Goal: Information Seeking & Learning: Check status

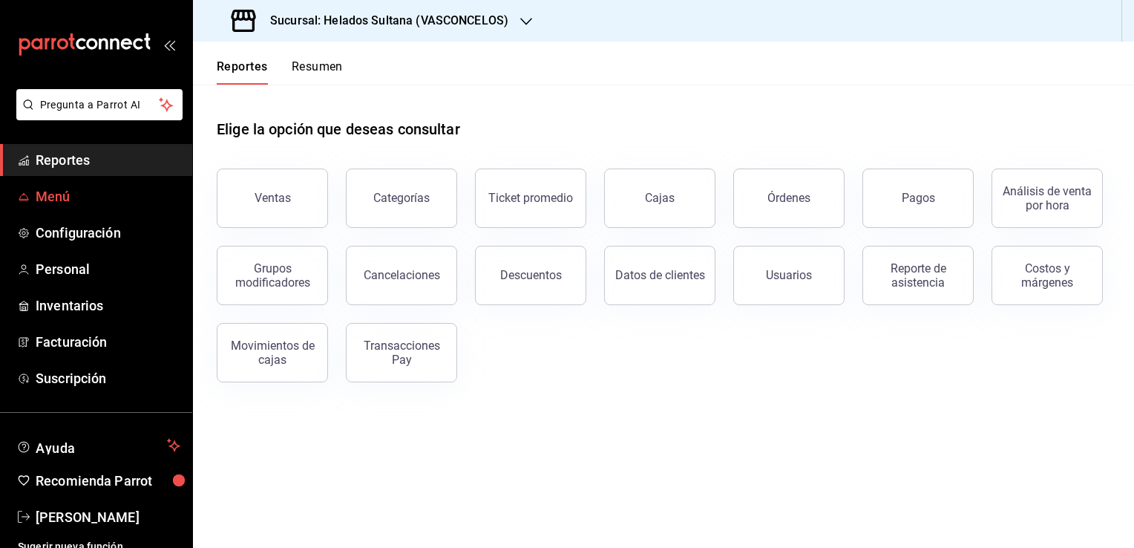
click at [58, 197] on span "Menú" at bounding box center [108, 196] width 145 height 20
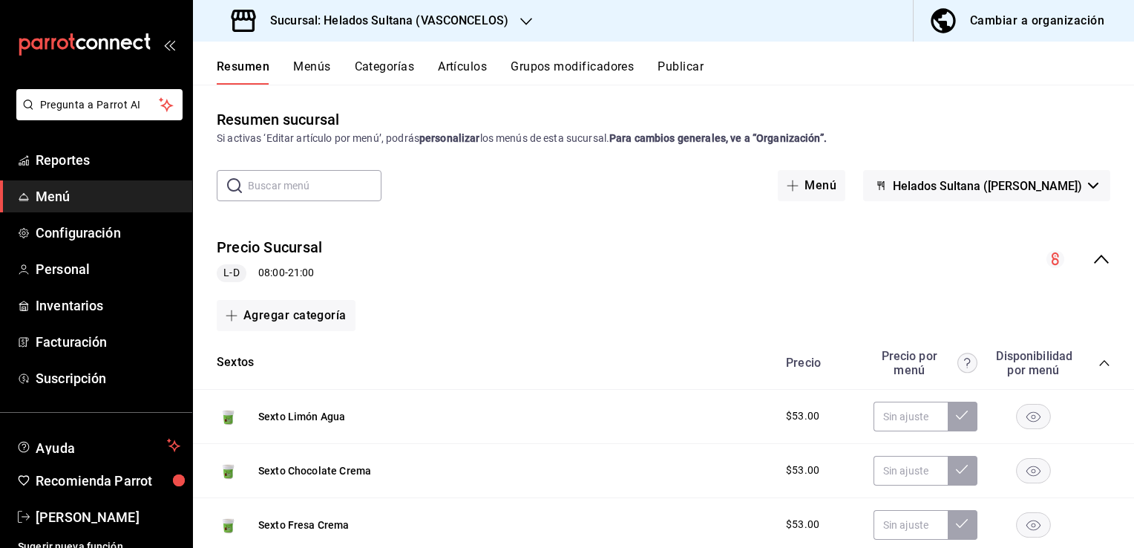
click at [1093, 263] on icon "collapse-menu-row" at bounding box center [1102, 259] width 18 height 18
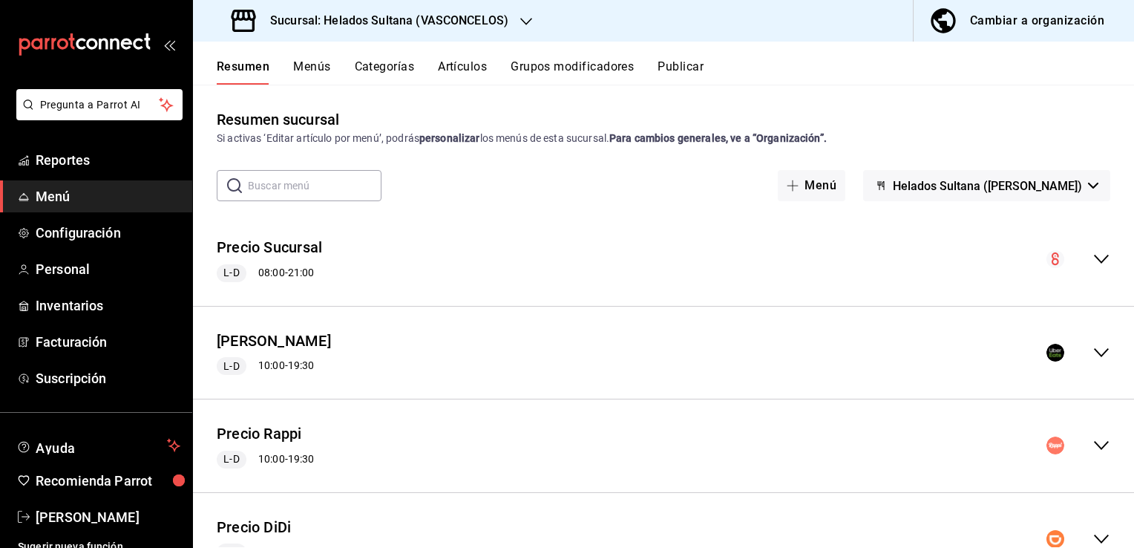
click at [1093, 352] on icon "collapse-menu-row" at bounding box center [1102, 353] width 18 height 18
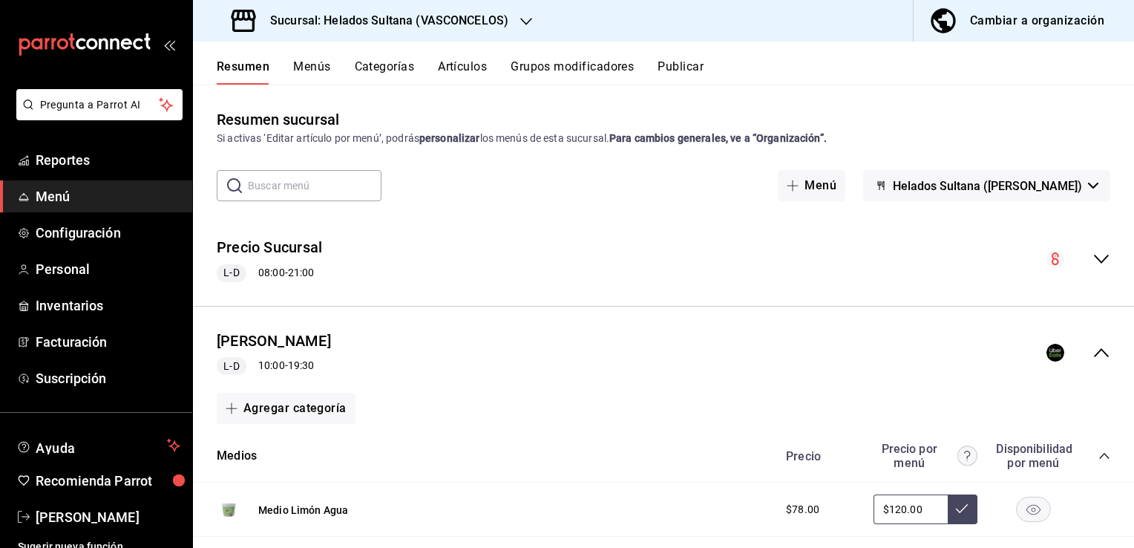
click at [1098, 459] on icon "collapse-category-row" at bounding box center [1104, 456] width 12 height 12
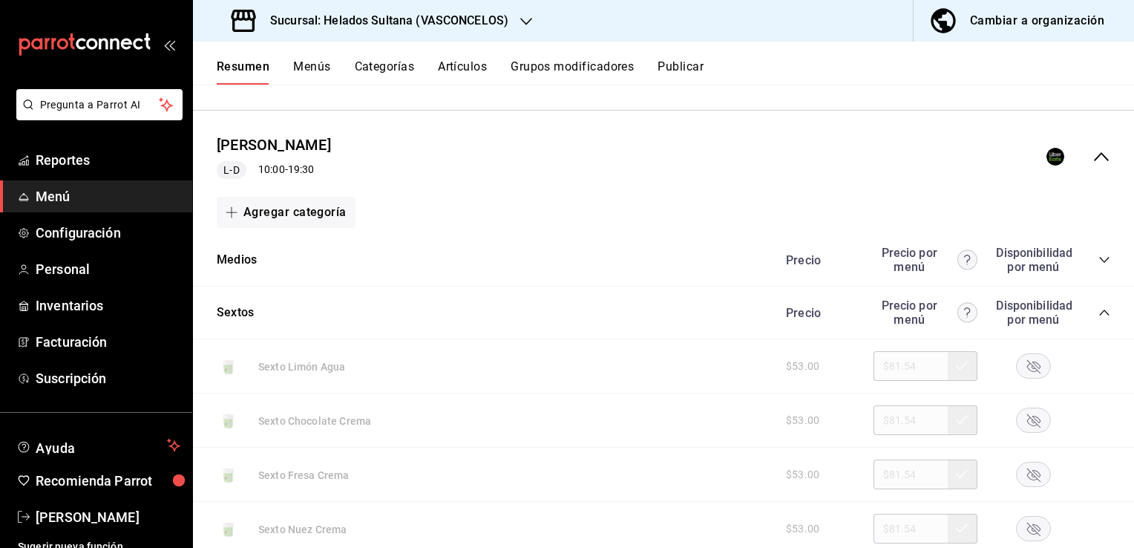
scroll to position [208, 0]
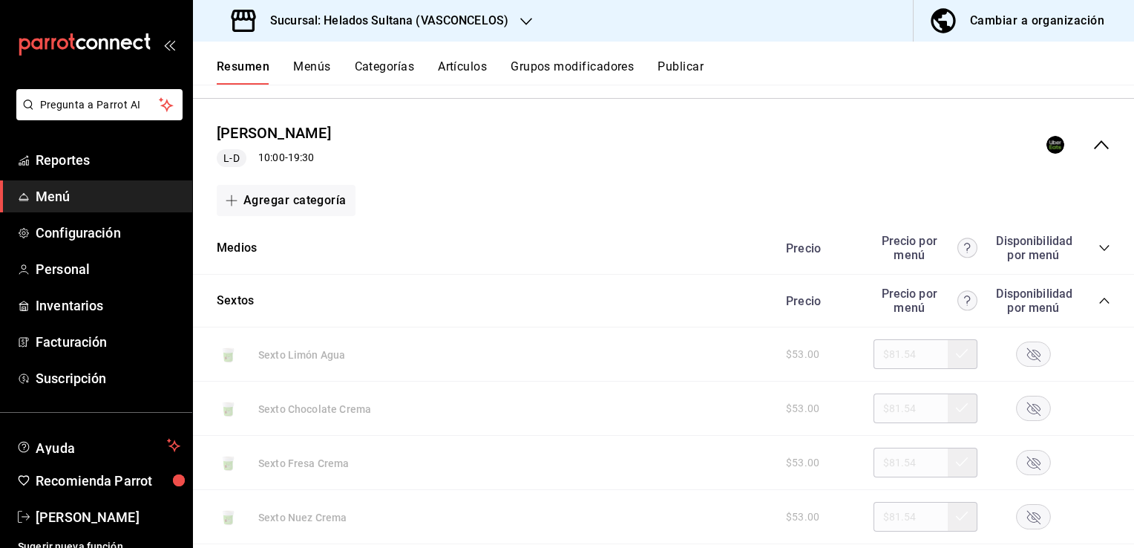
click at [1101, 295] on div "Sextos Precio Precio por menú Disponibilidad por menú" at bounding box center [663, 301] width 941 height 53
click at [1098, 305] on icon "collapse-category-row" at bounding box center [1104, 301] width 12 height 12
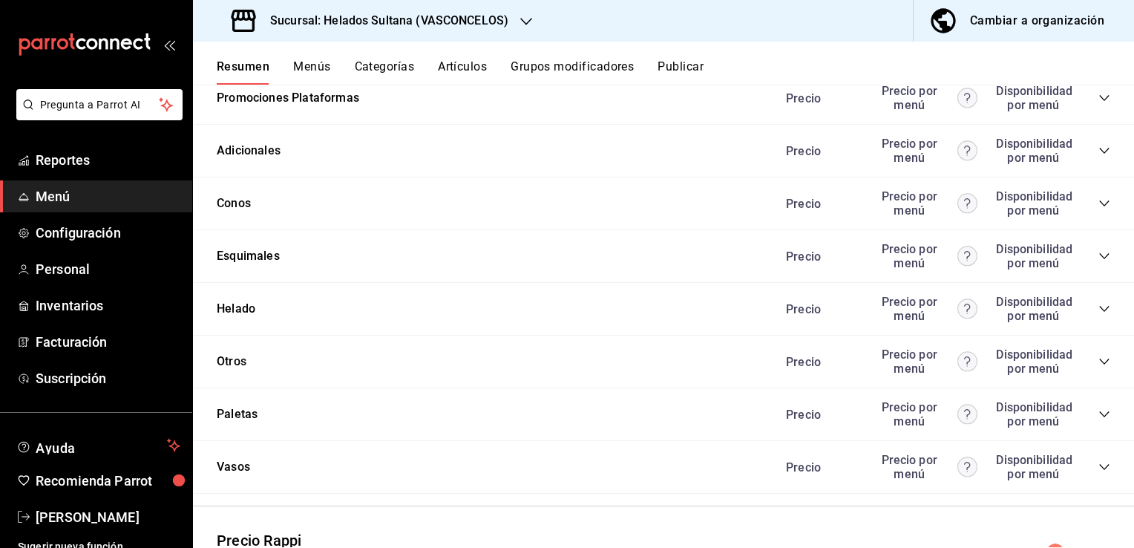
scroll to position [475, 0]
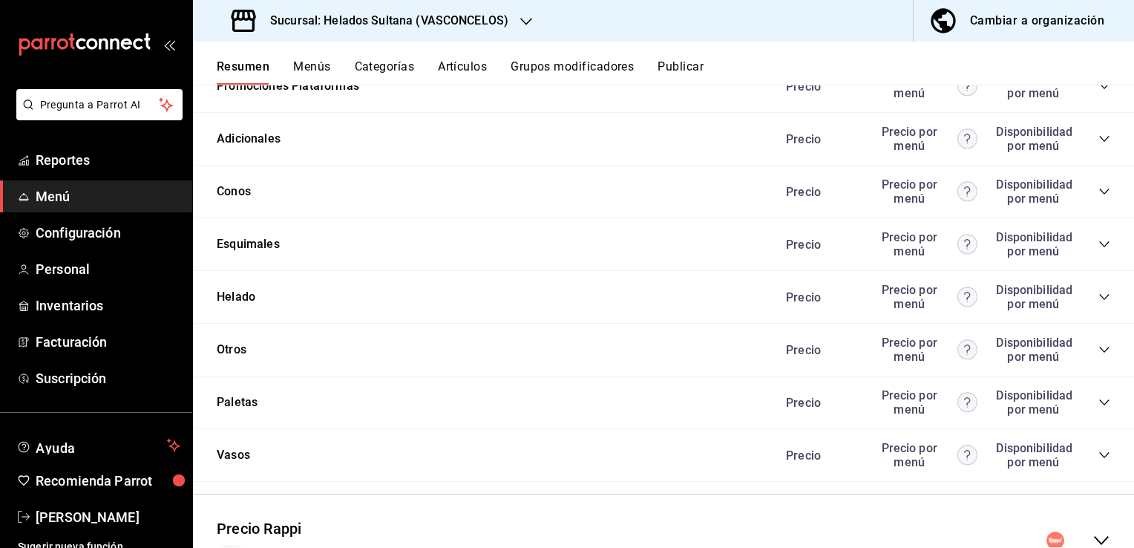
click at [1099, 353] on icon "collapse-category-row" at bounding box center [1104, 350] width 10 height 6
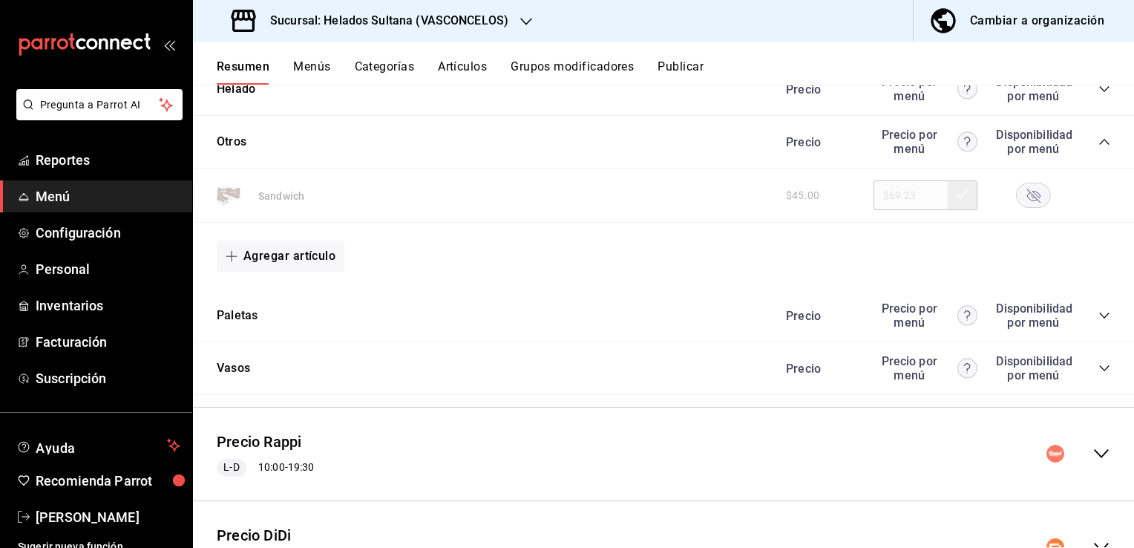
scroll to position [760, 0]
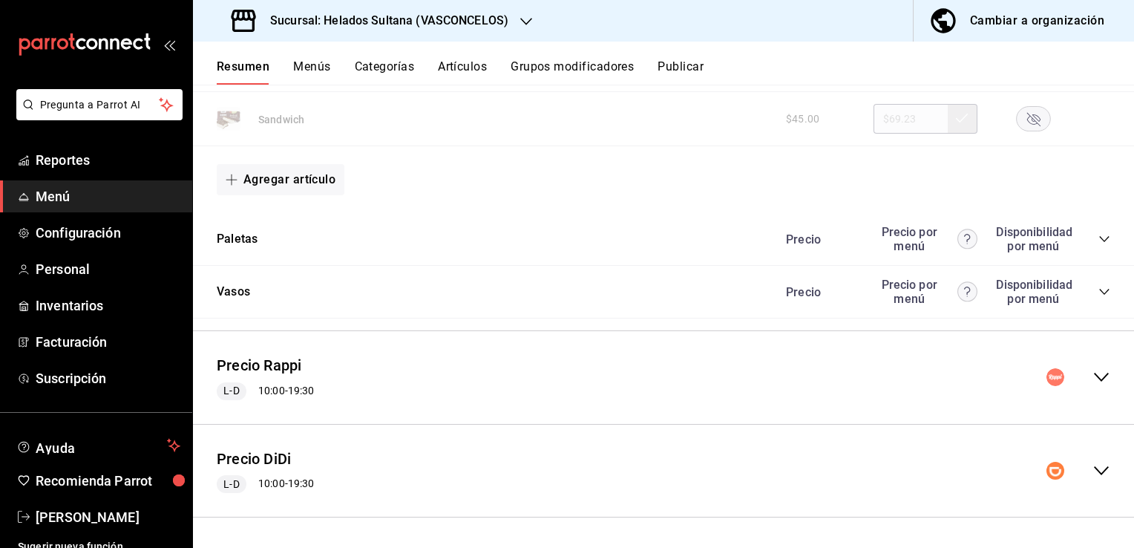
click at [1093, 373] on icon "collapse-menu-row" at bounding box center [1102, 377] width 18 height 18
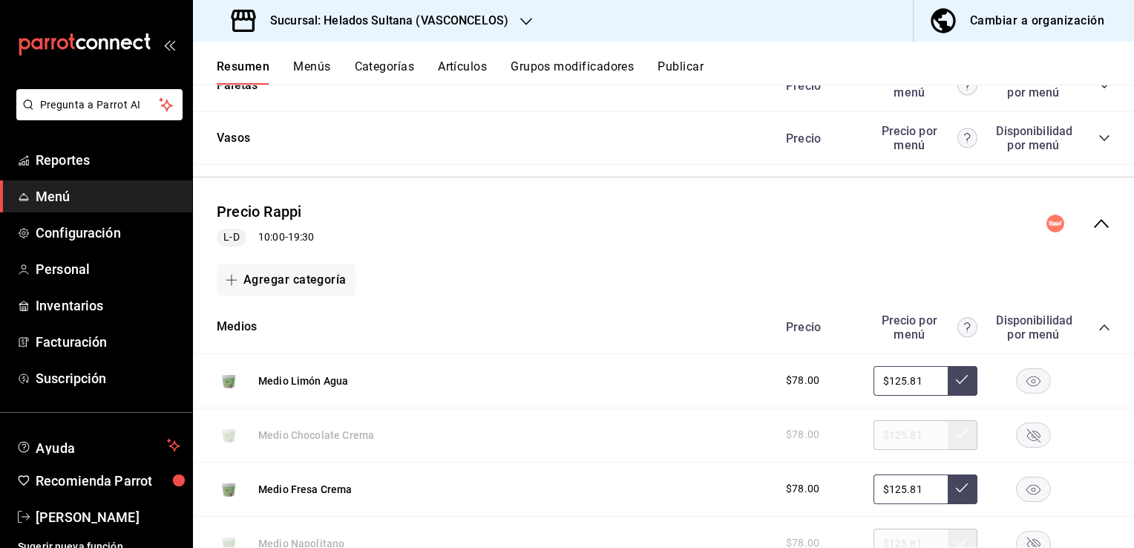
scroll to position [987, 0]
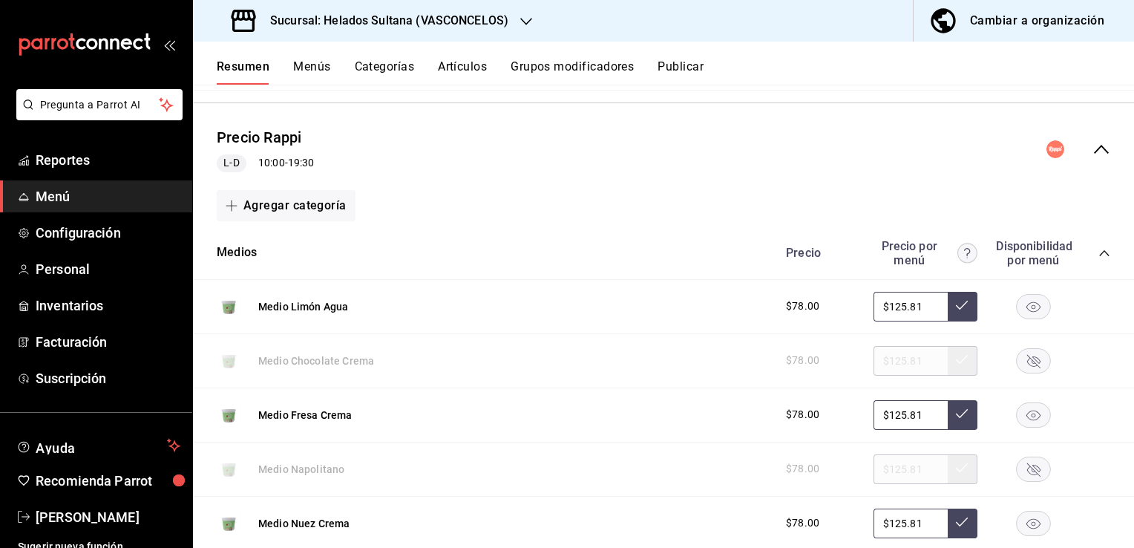
click at [1095, 260] on div "Precio Precio por menú Disponibilidad por menú" at bounding box center [940, 253] width 339 height 28
click at [1098, 254] on icon "collapse-category-row" at bounding box center [1104, 253] width 12 height 12
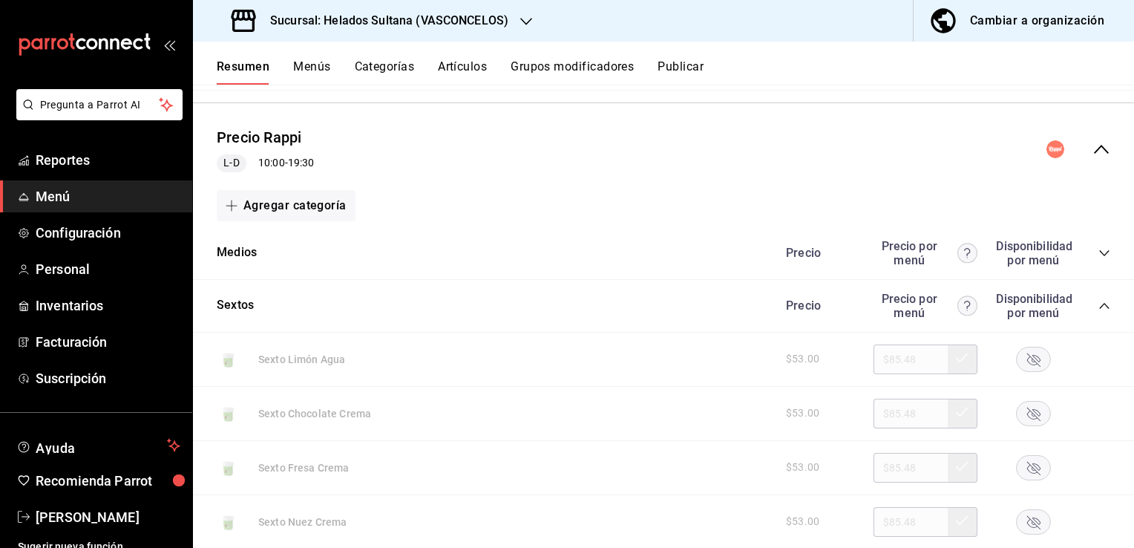
click at [1092, 314] on div "Precio Precio por menú Disponibilidad por menú" at bounding box center [940, 306] width 339 height 28
click at [1098, 308] on icon "collapse-category-row" at bounding box center [1104, 306] width 12 height 12
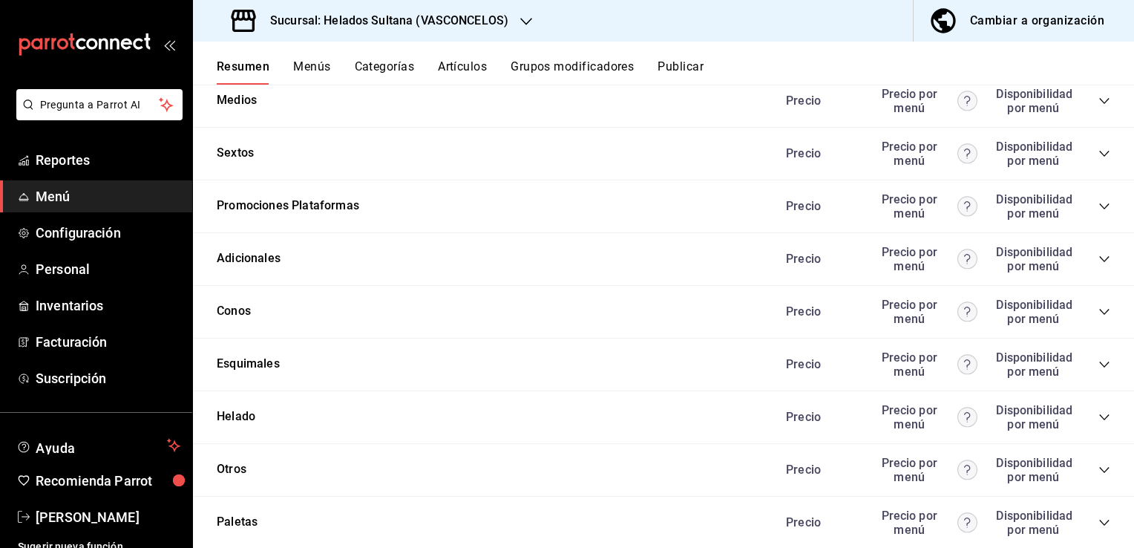
scroll to position [1165, 0]
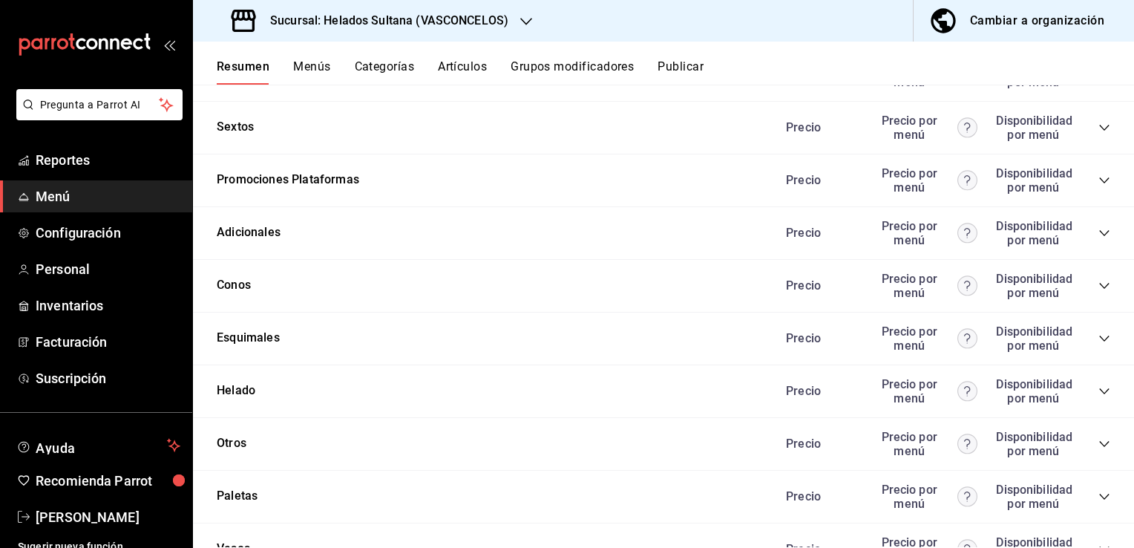
click at [1098, 441] on icon "collapse-category-row" at bounding box center [1104, 444] width 12 height 12
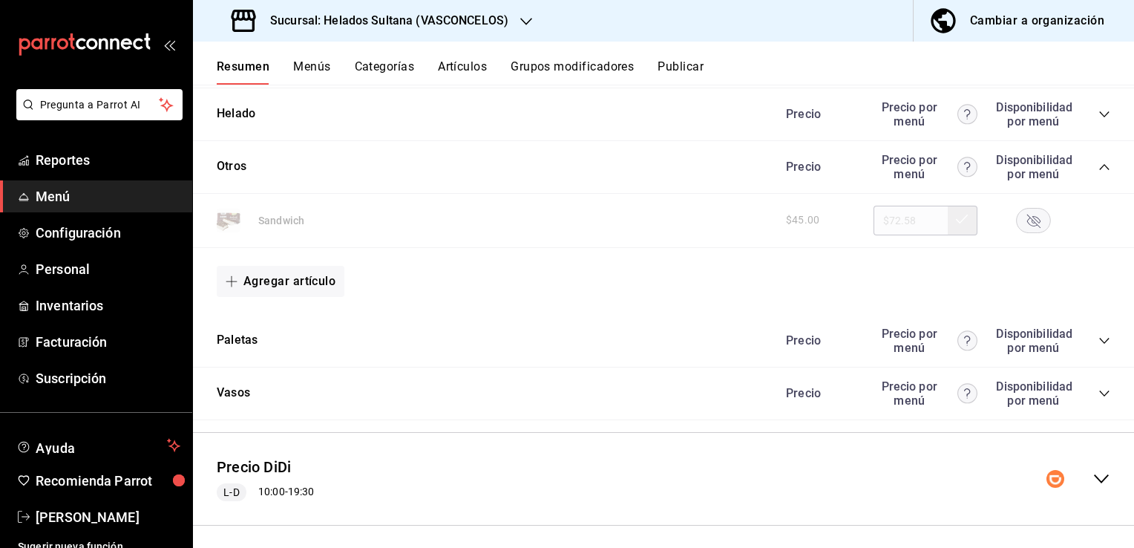
scroll to position [1452, 0]
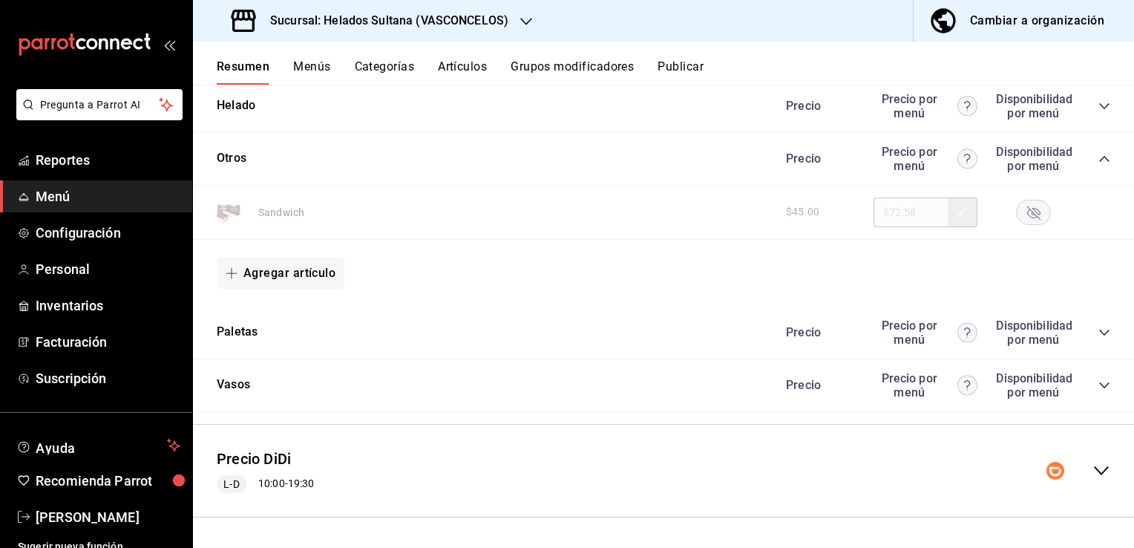
click at [1093, 469] on icon "collapse-menu-row" at bounding box center [1102, 471] width 18 height 18
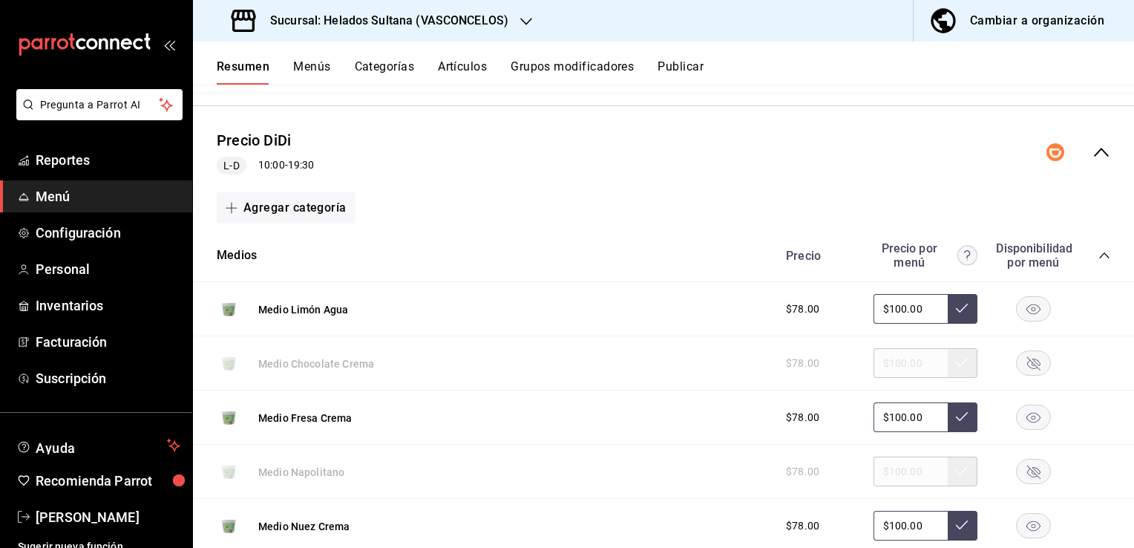
scroll to position [1818, 0]
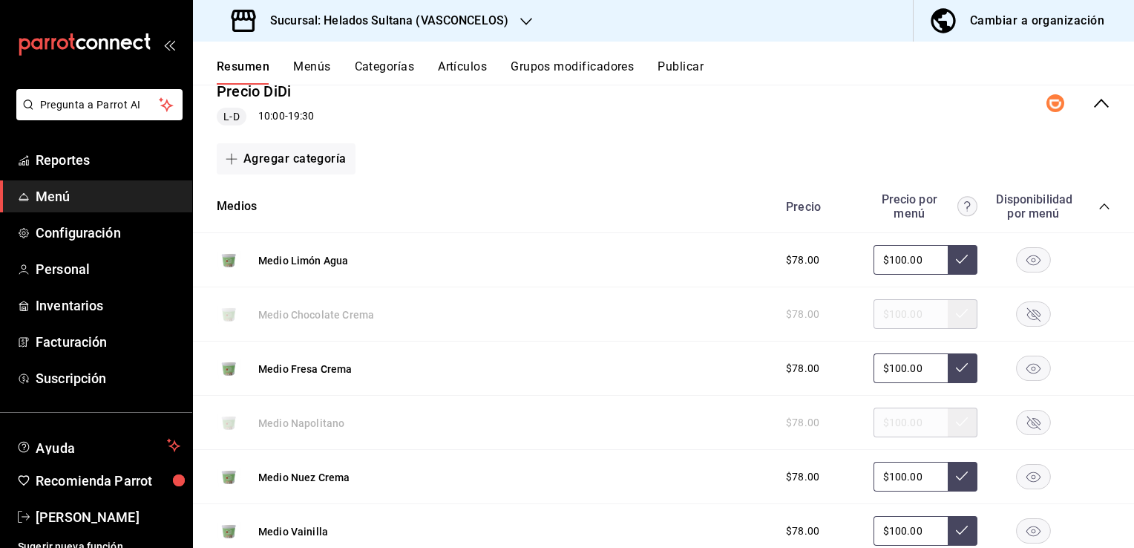
click at [1098, 212] on icon "collapse-category-row" at bounding box center [1104, 206] width 12 height 12
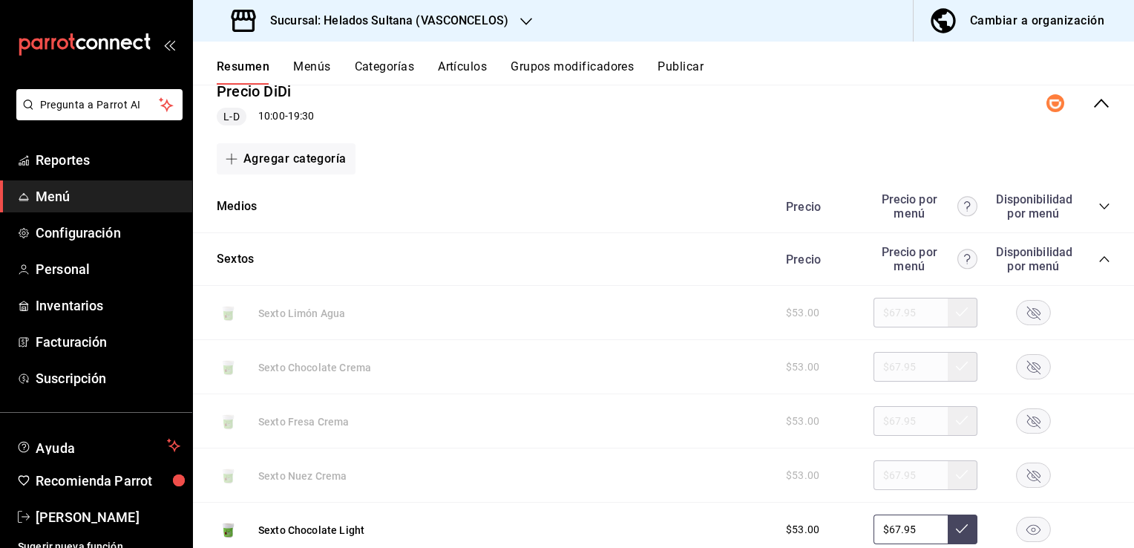
click at [1098, 257] on icon "collapse-category-row" at bounding box center [1104, 259] width 12 height 12
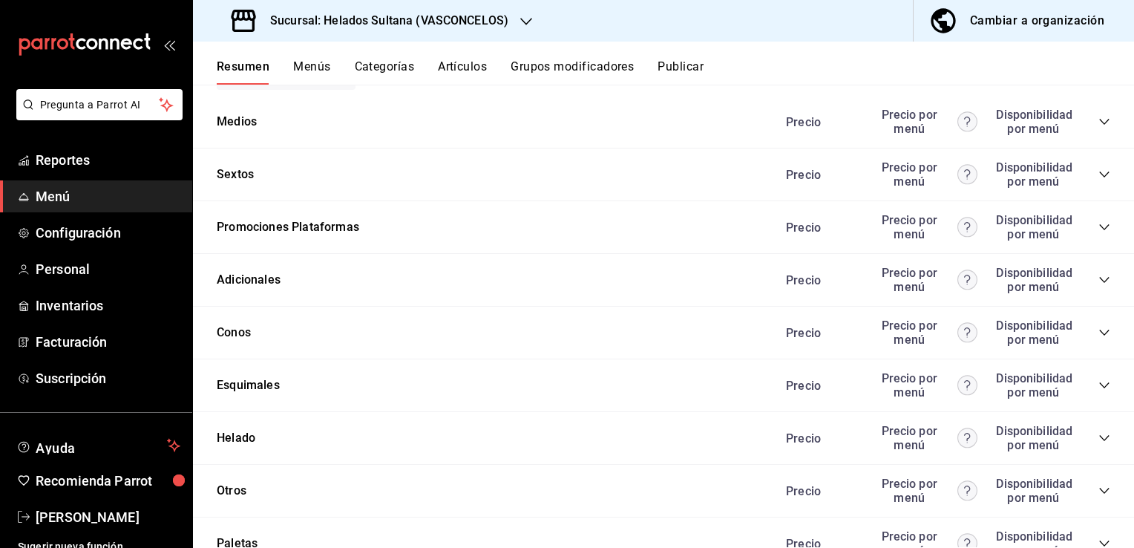
scroll to position [1907, 0]
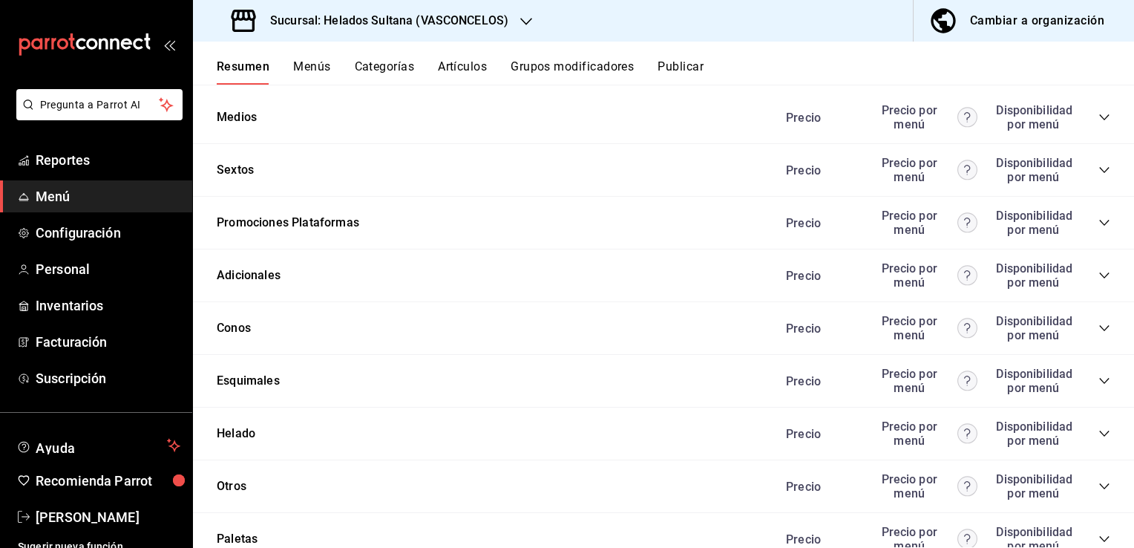
drag, startPoint x: 1093, startPoint y: 488, endPoint x: 1130, endPoint y: 542, distance: 66.1
click at [1130, 542] on div "Resumen sucursal Si activas ‘Editar artículo por menú’, podrás personalizar los…" at bounding box center [663, 316] width 941 height 462
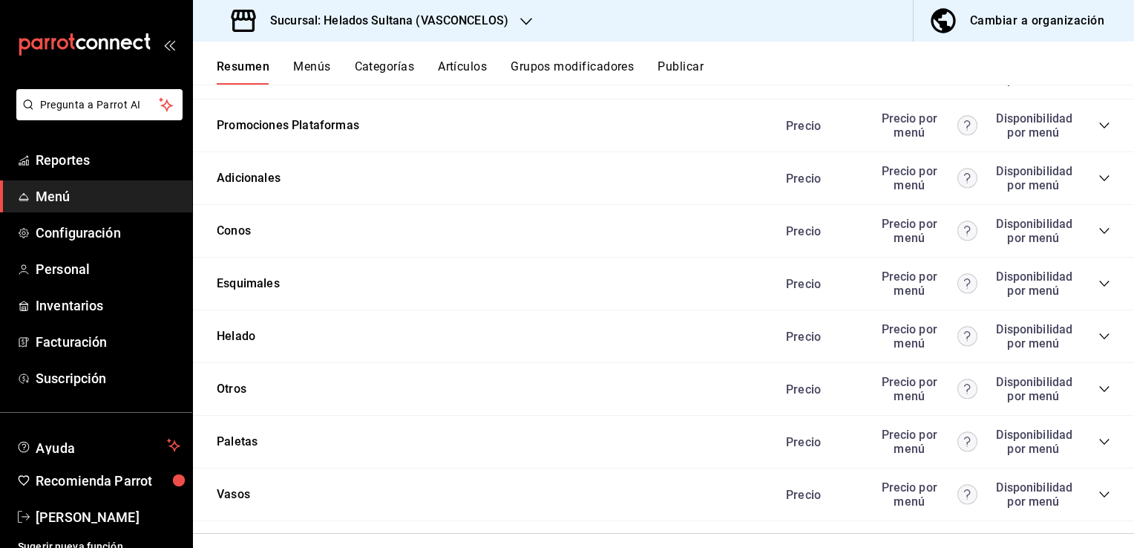
scroll to position [2023, 0]
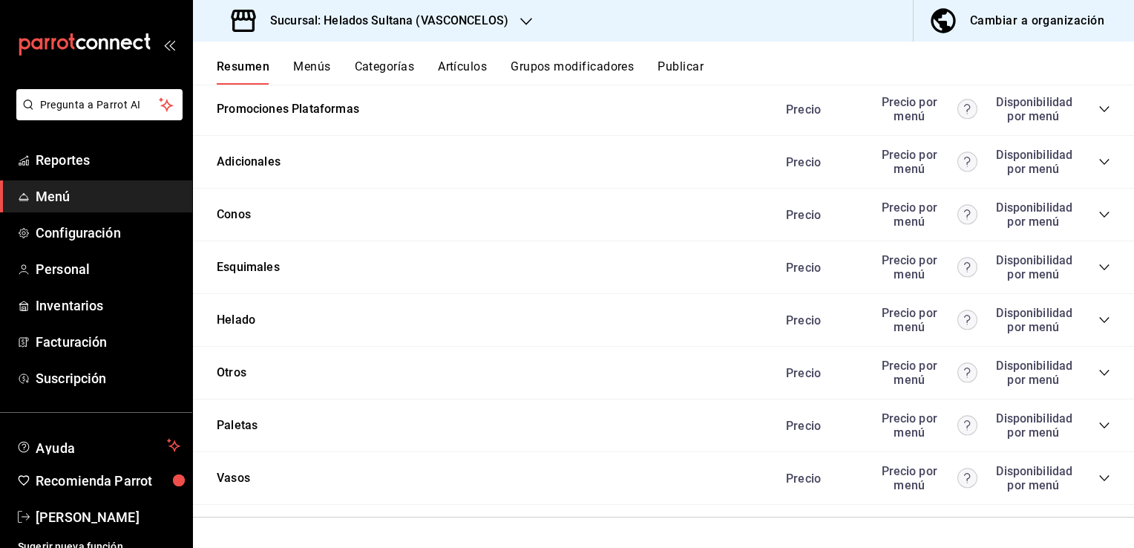
click at [1098, 376] on icon "collapse-category-row" at bounding box center [1104, 373] width 12 height 12
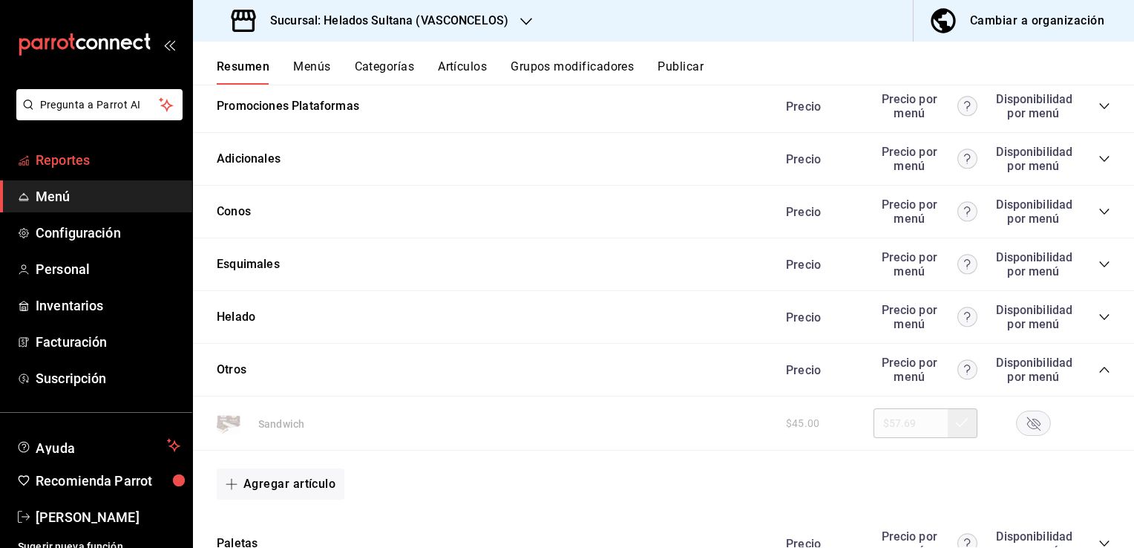
click at [53, 156] on span "Reportes" at bounding box center [108, 160] width 145 height 20
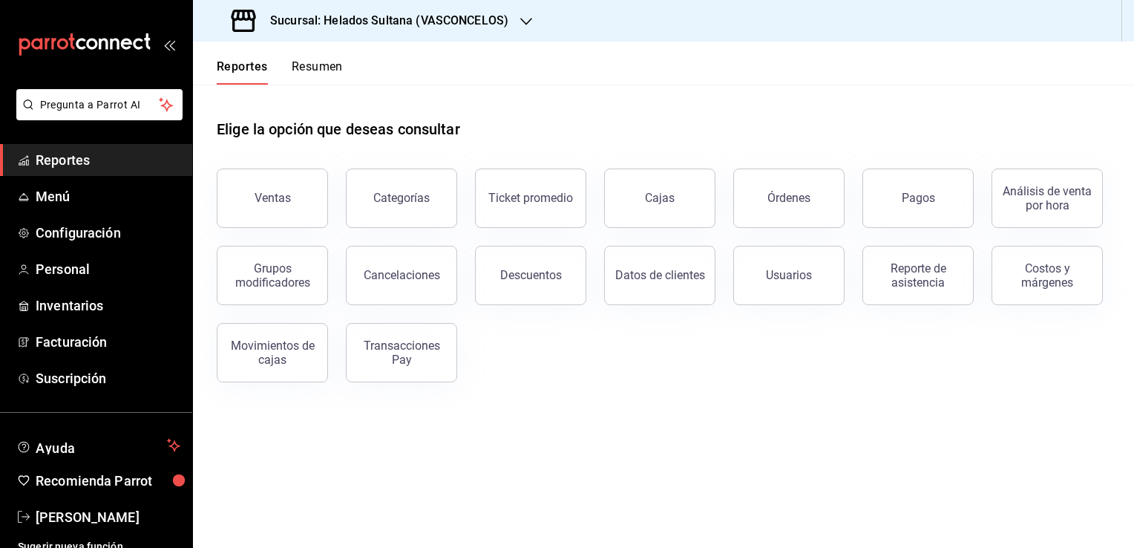
click at [321, 68] on button "Resumen" at bounding box center [317, 71] width 51 height 25
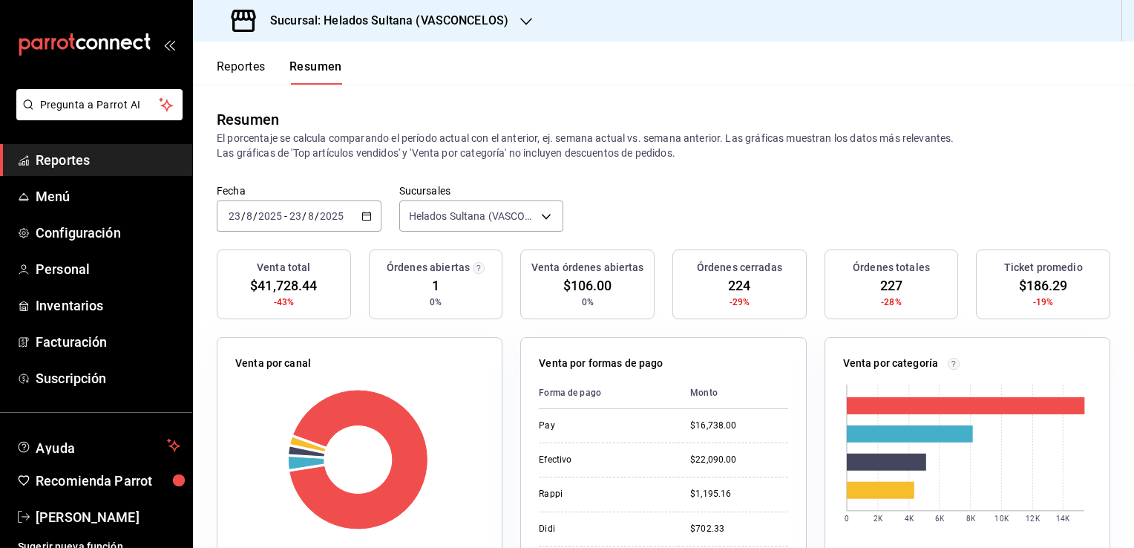
click at [252, 71] on button "Reportes" at bounding box center [241, 71] width 49 height 25
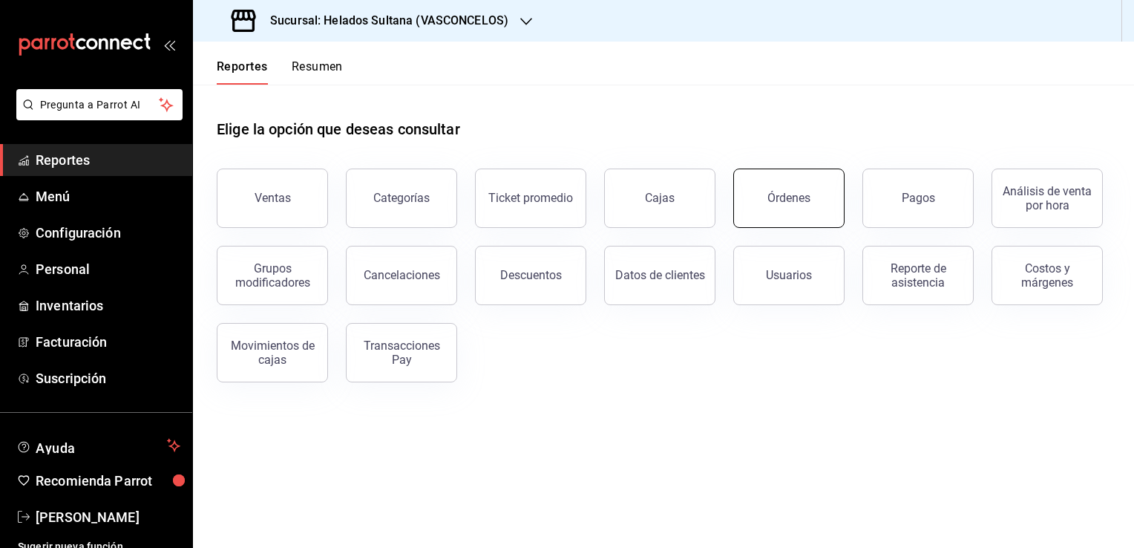
click at [826, 207] on button "Órdenes" at bounding box center [788, 197] width 111 height 59
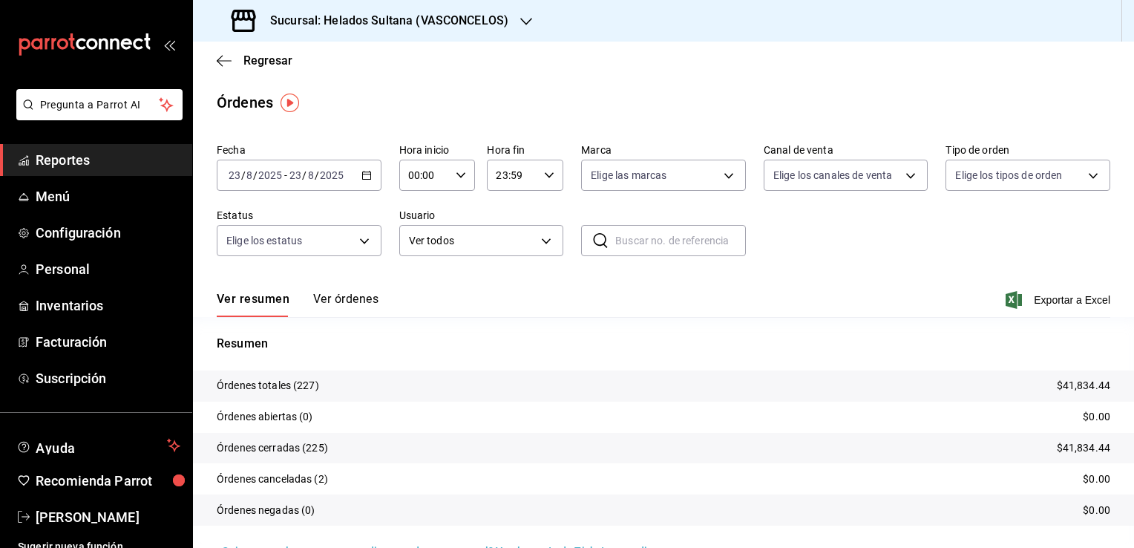
click at [375, 301] on button "Ver órdenes" at bounding box center [345, 304] width 65 height 25
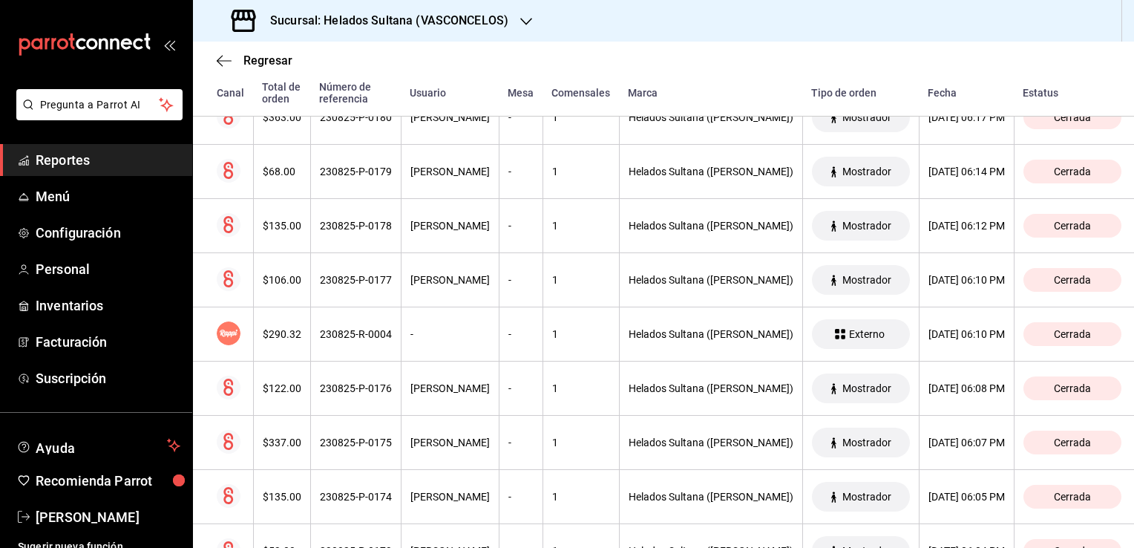
scroll to position [2420, 0]
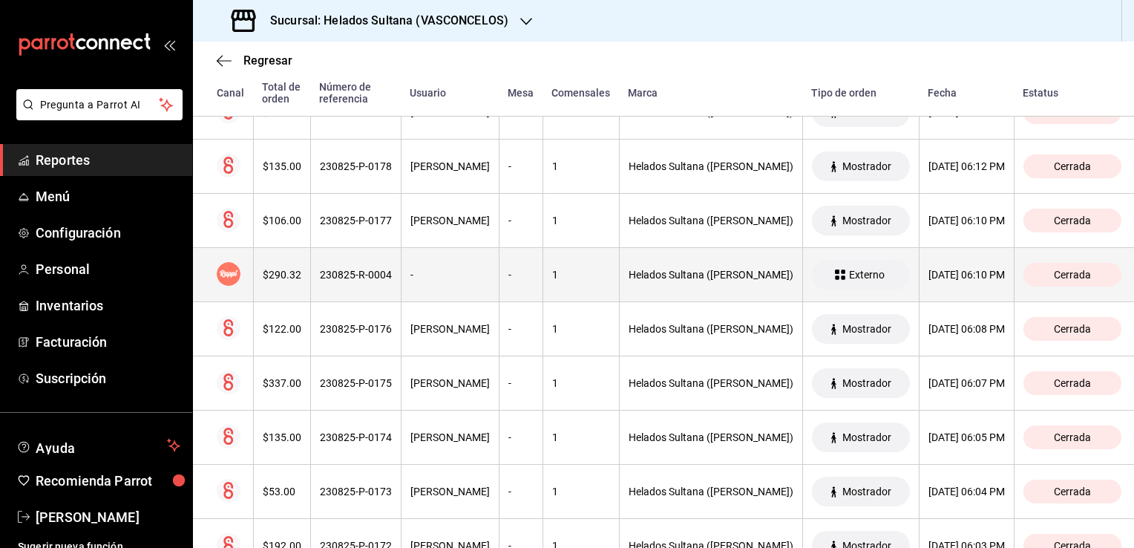
click at [460, 286] on th "-" at bounding box center [450, 275] width 98 height 54
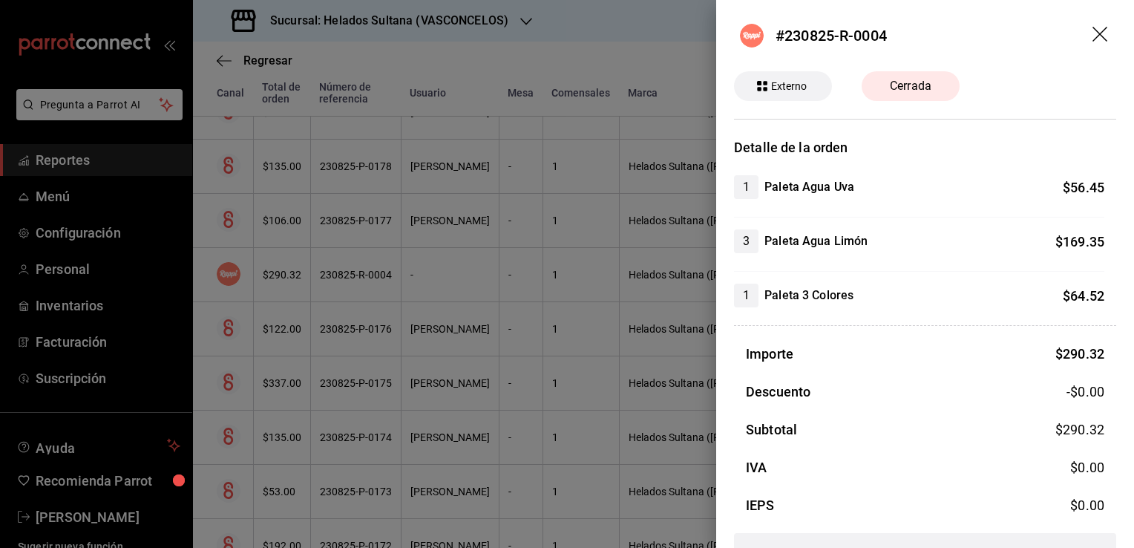
click at [460, 286] on div at bounding box center [567, 274] width 1134 height 548
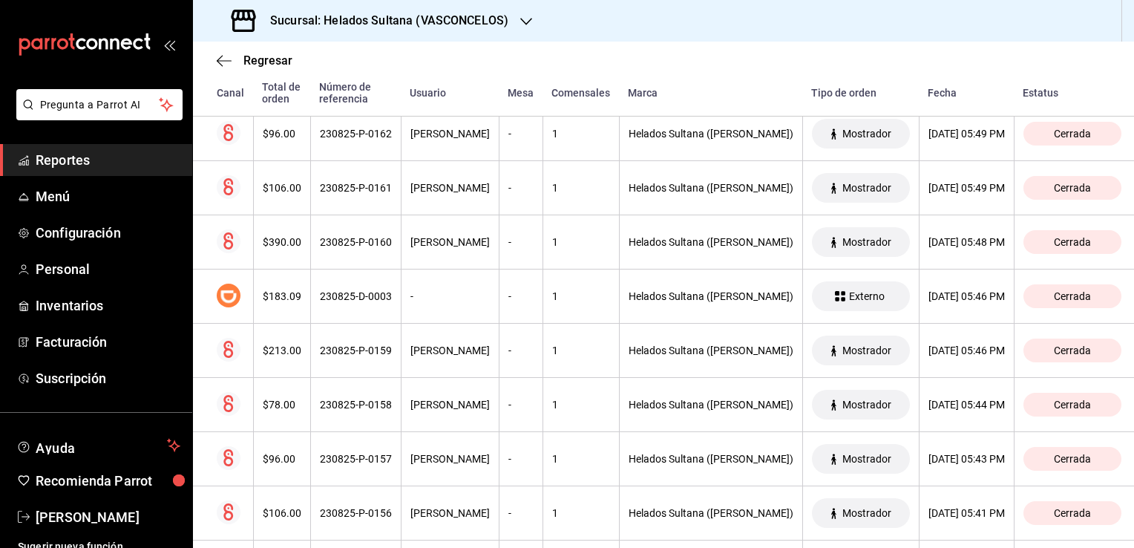
scroll to position [3413, 0]
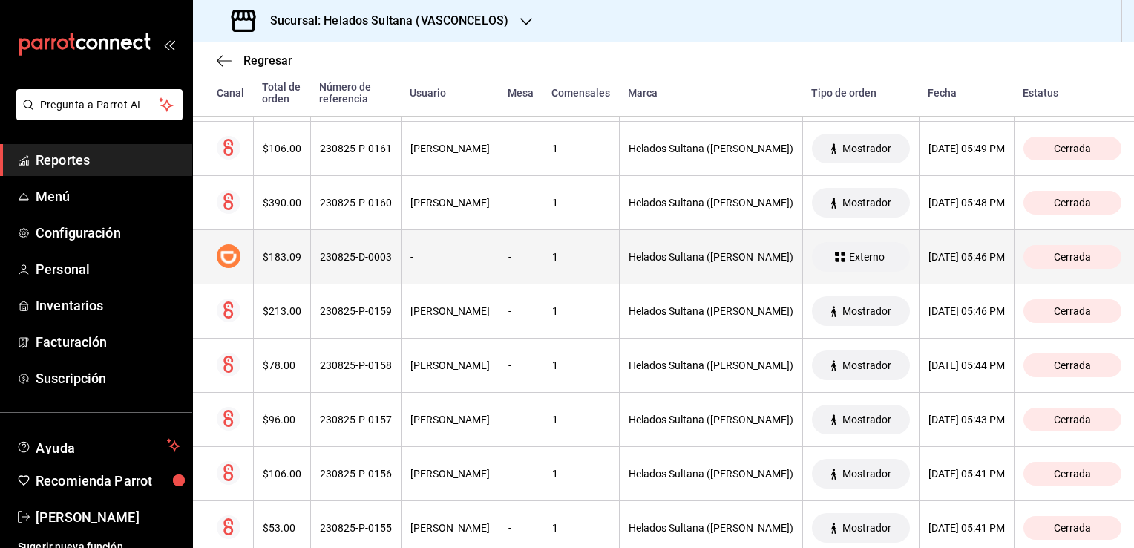
click at [439, 237] on th "-" at bounding box center [450, 257] width 98 height 54
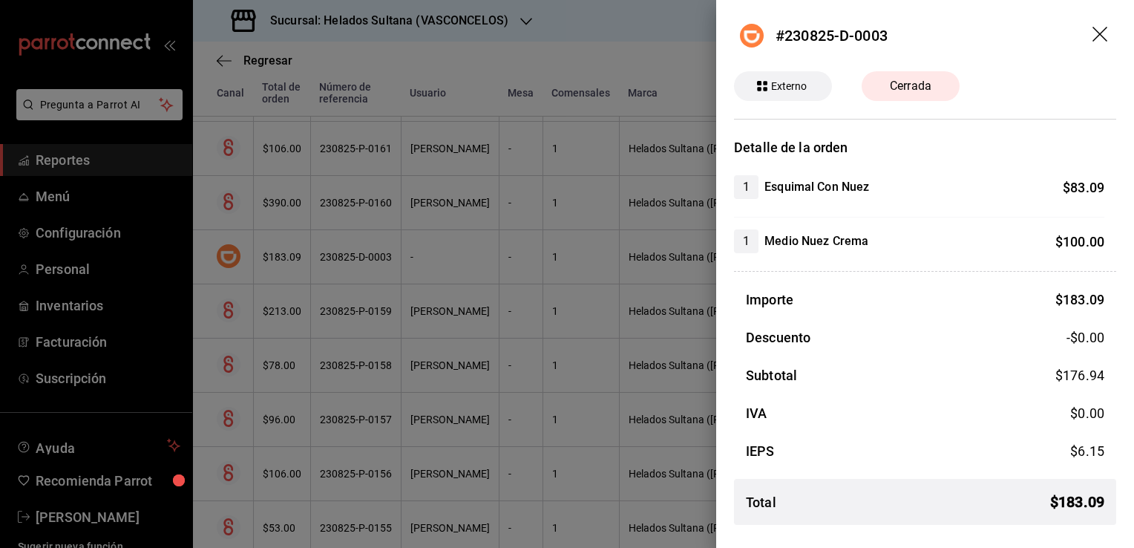
click at [439, 237] on div at bounding box center [567, 274] width 1134 height 548
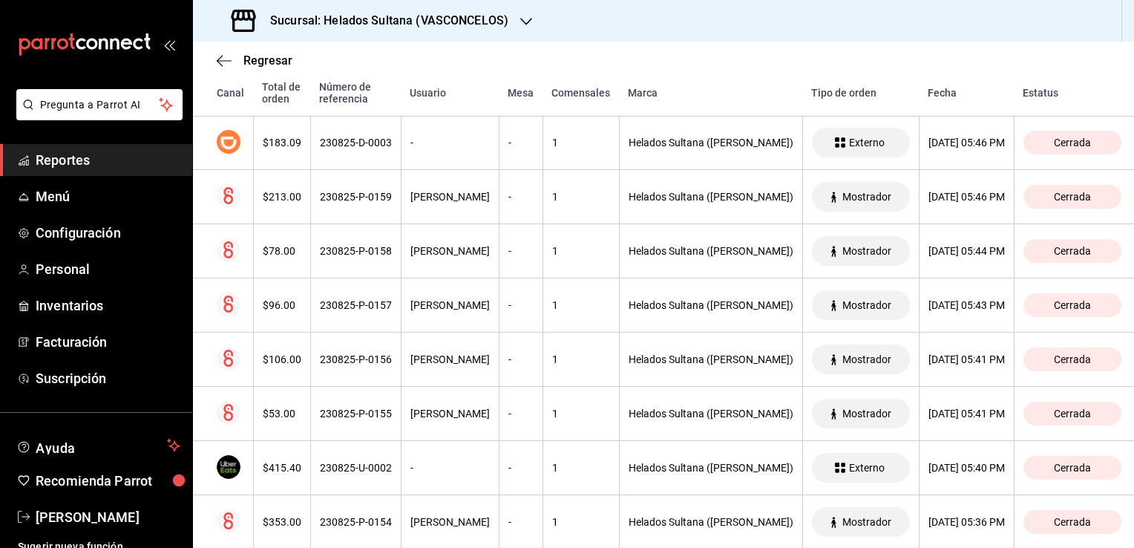
scroll to position [3610, 0]
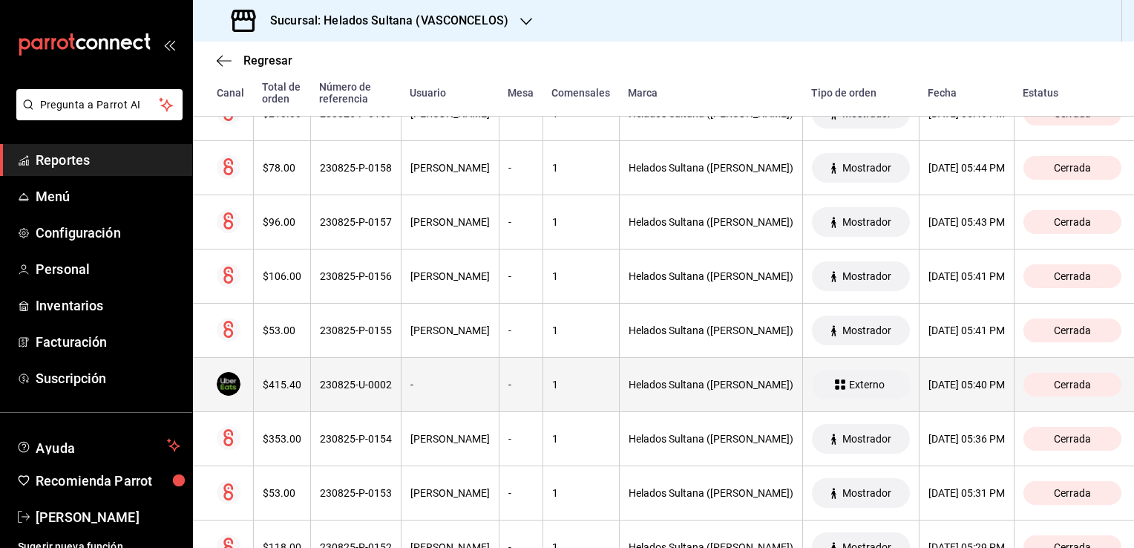
click at [473, 379] on div "-" at bounding box center [449, 385] width 79 height 12
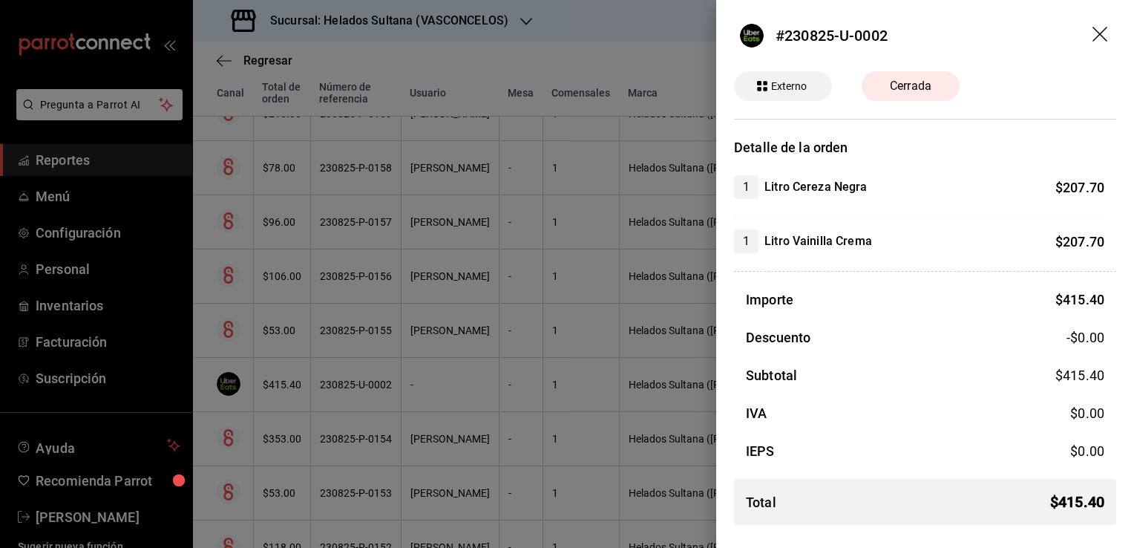
click at [473, 373] on div at bounding box center [567, 274] width 1134 height 548
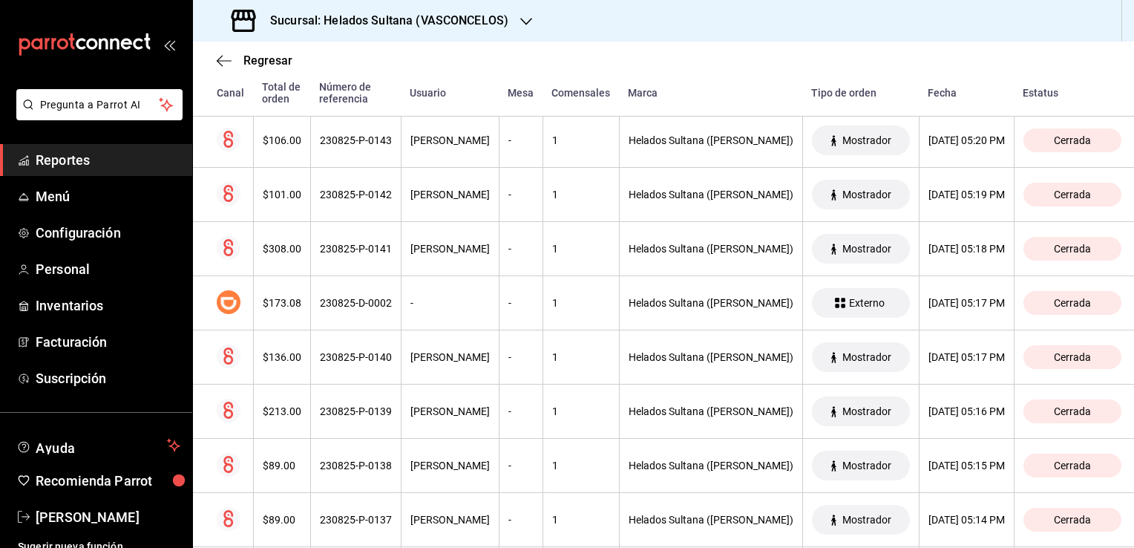
scroll to position [4514, 0]
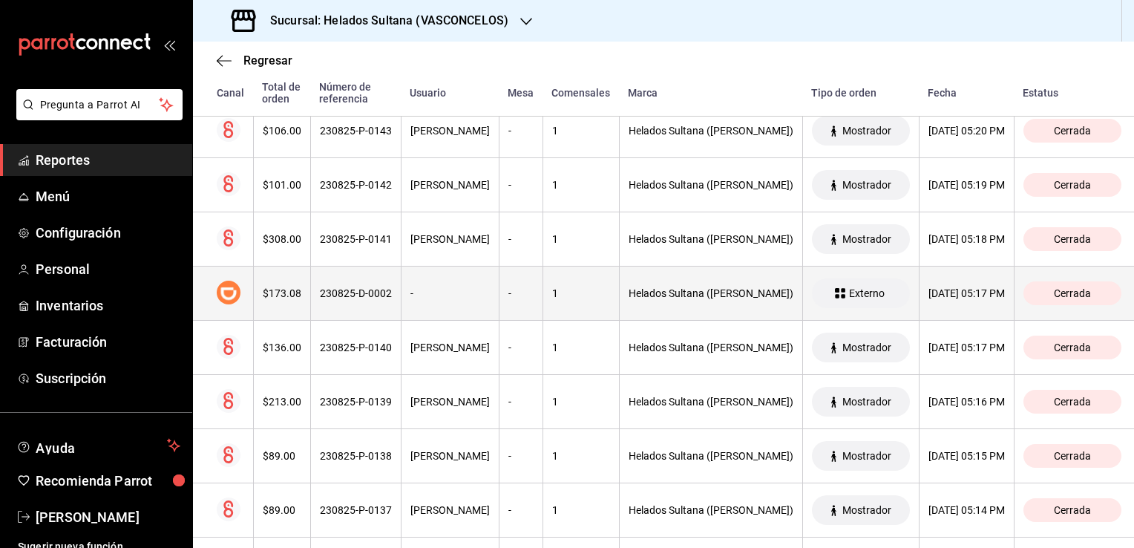
click at [468, 287] on div "-" at bounding box center [449, 293] width 79 height 12
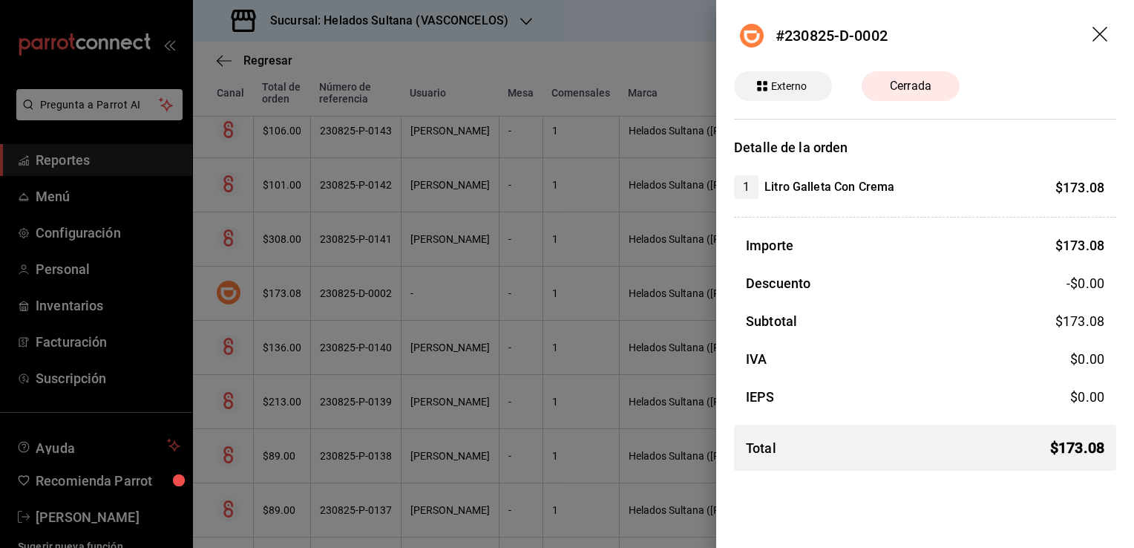
click at [497, 360] on div at bounding box center [567, 274] width 1134 height 548
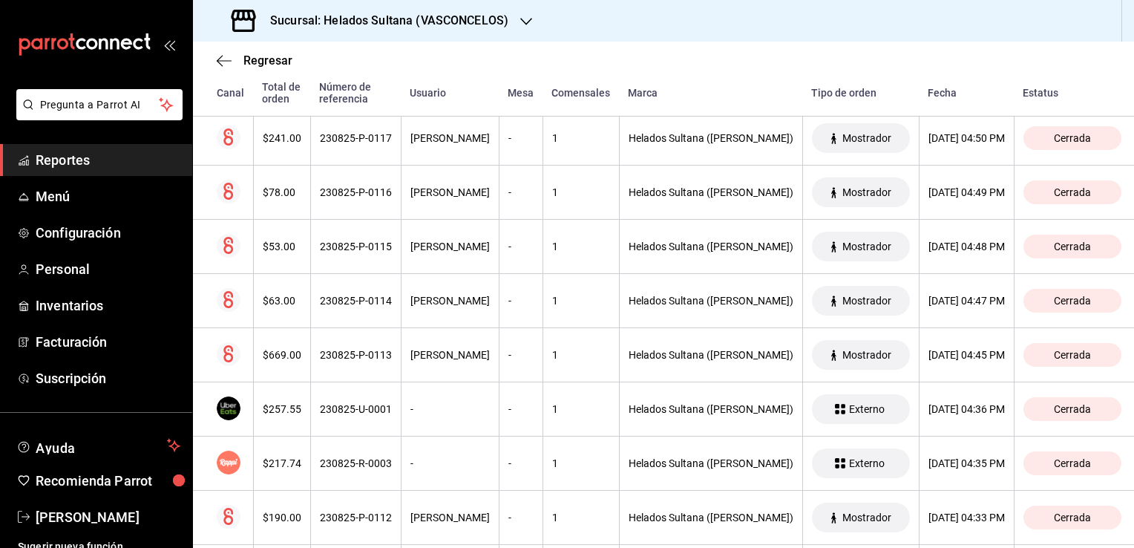
scroll to position [6073, 0]
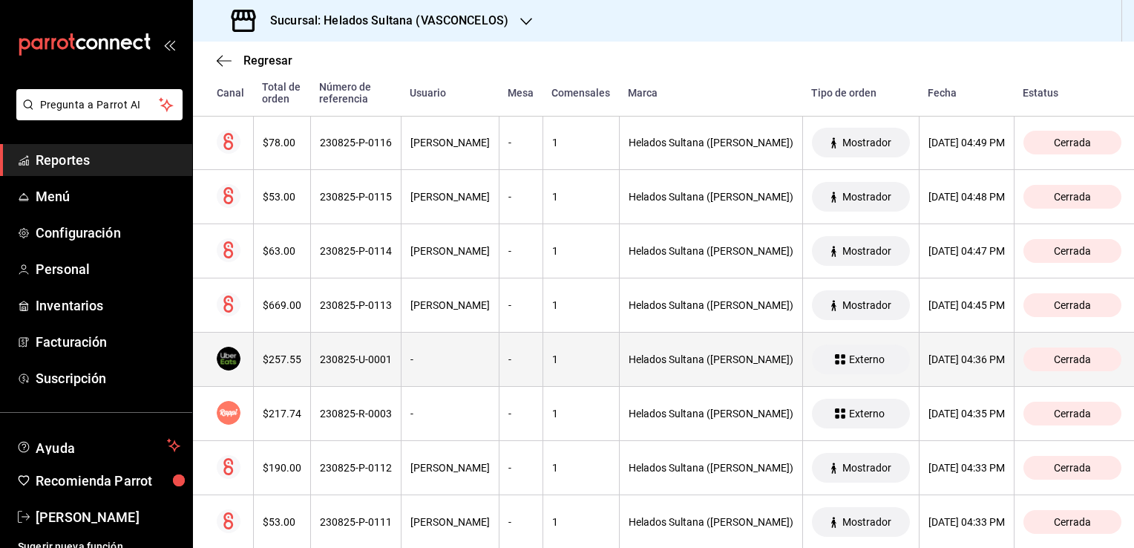
click at [439, 353] on div "-" at bounding box center [449, 359] width 79 height 12
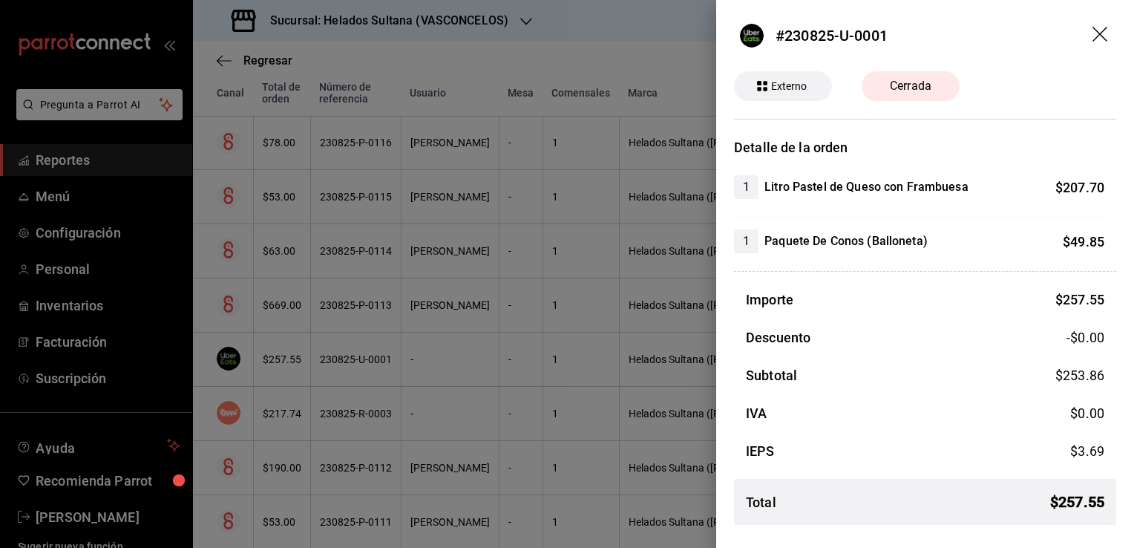
click at [439, 341] on div at bounding box center [567, 274] width 1134 height 548
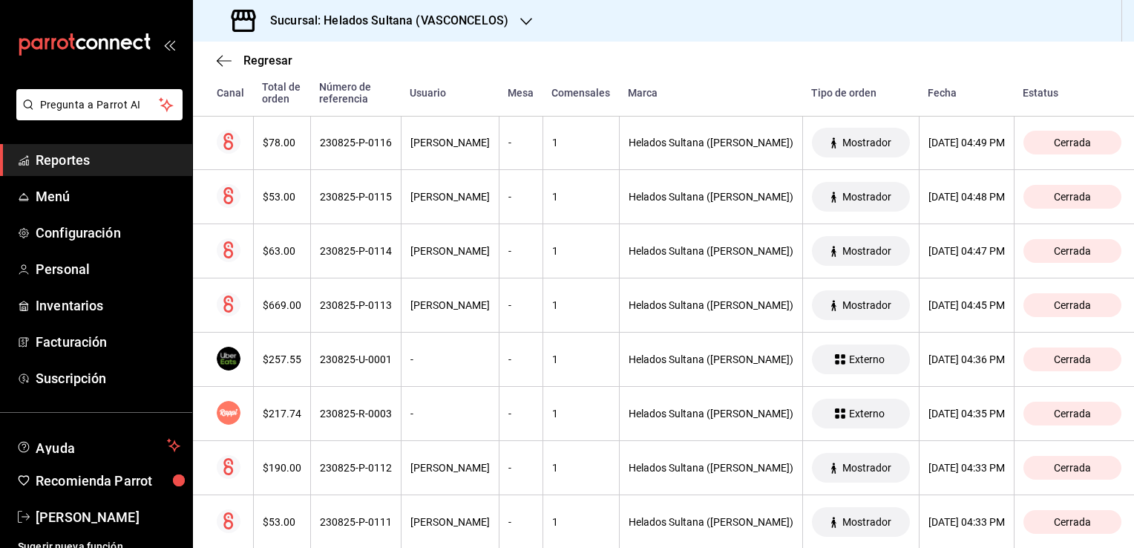
click at [444, 407] on div "-" at bounding box center [449, 413] width 79 height 12
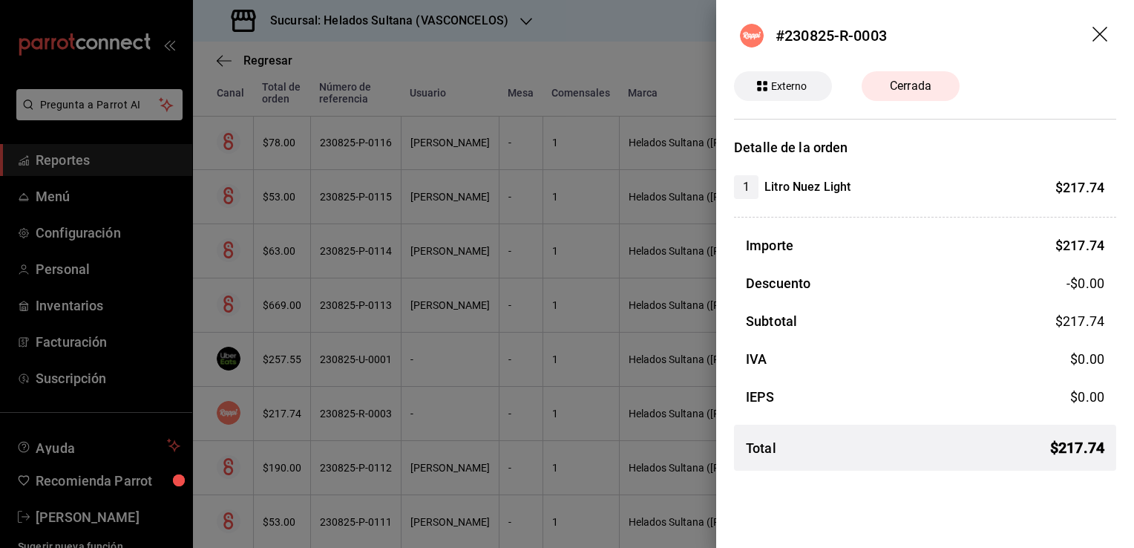
click at [444, 397] on div at bounding box center [567, 274] width 1134 height 548
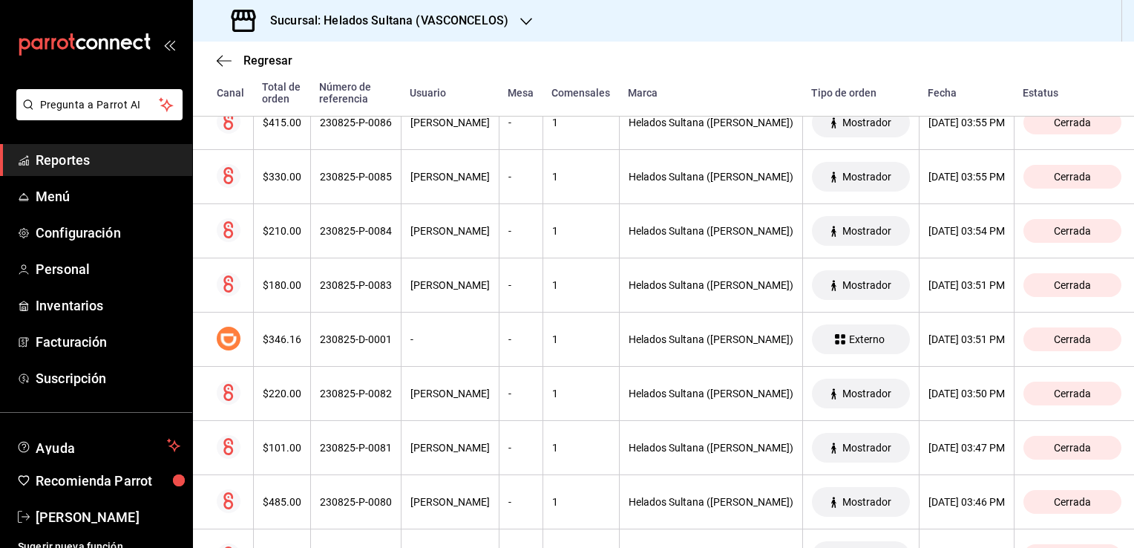
scroll to position [7861, 0]
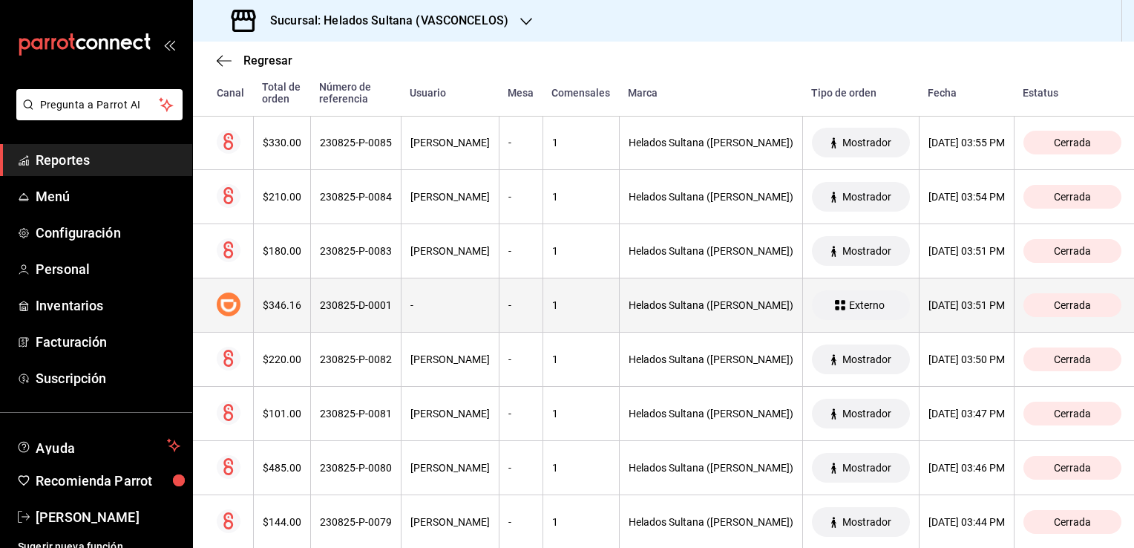
click at [377, 299] on div "230825-D-0001" at bounding box center [356, 305] width 72 height 12
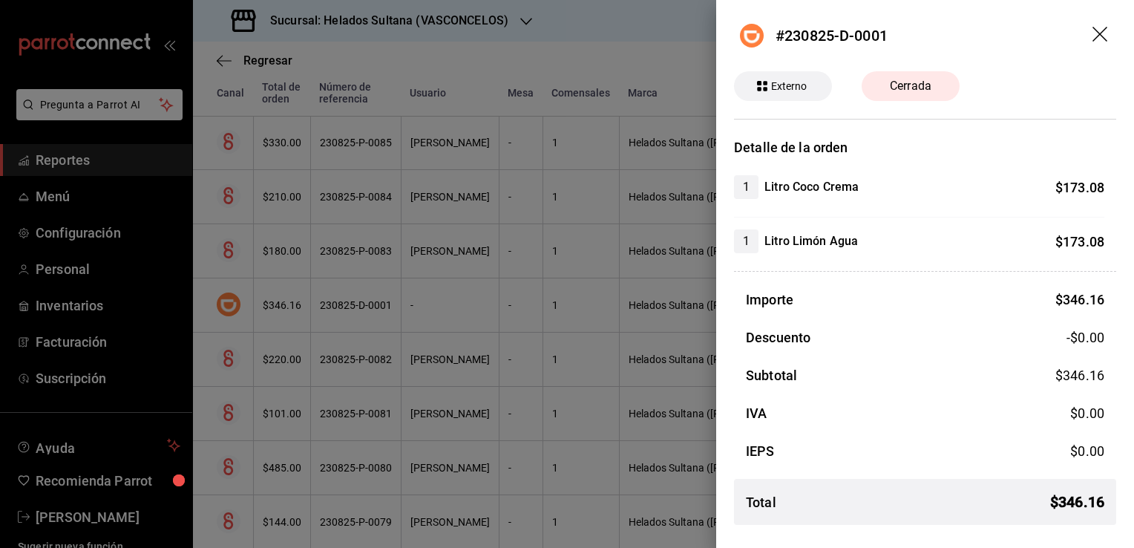
click at [377, 289] on div at bounding box center [567, 274] width 1134 height 548
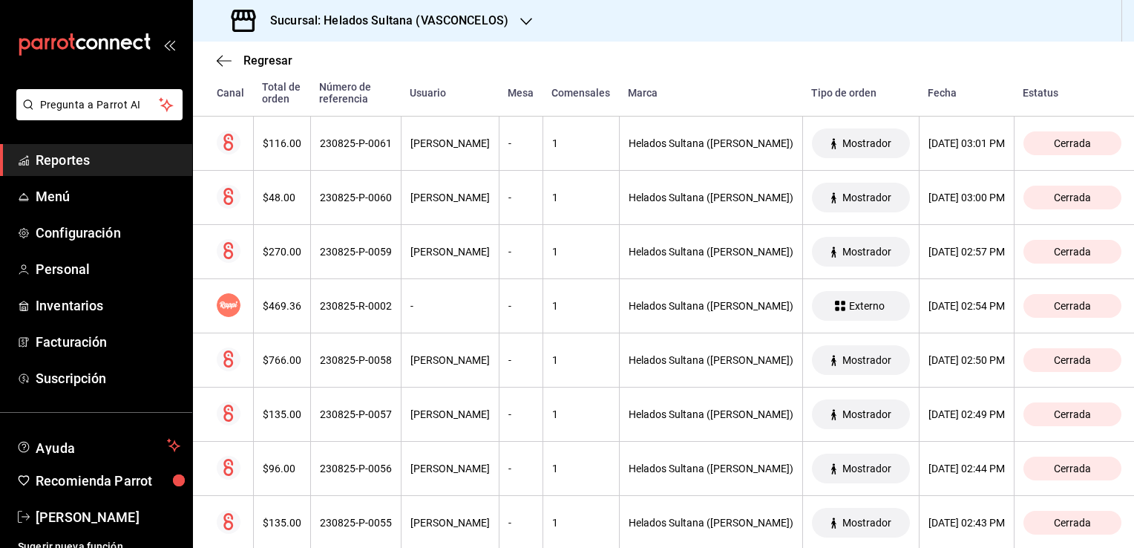
scroll to position [9230, 0]
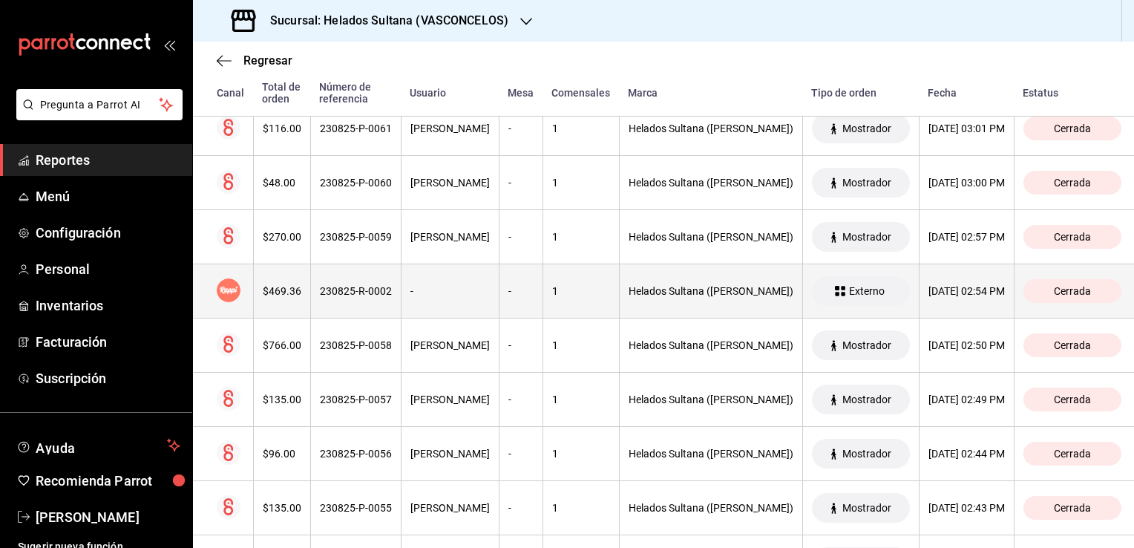
click at [468, 264] on th "-" at bounding box center [450, 291] width 98 height 54
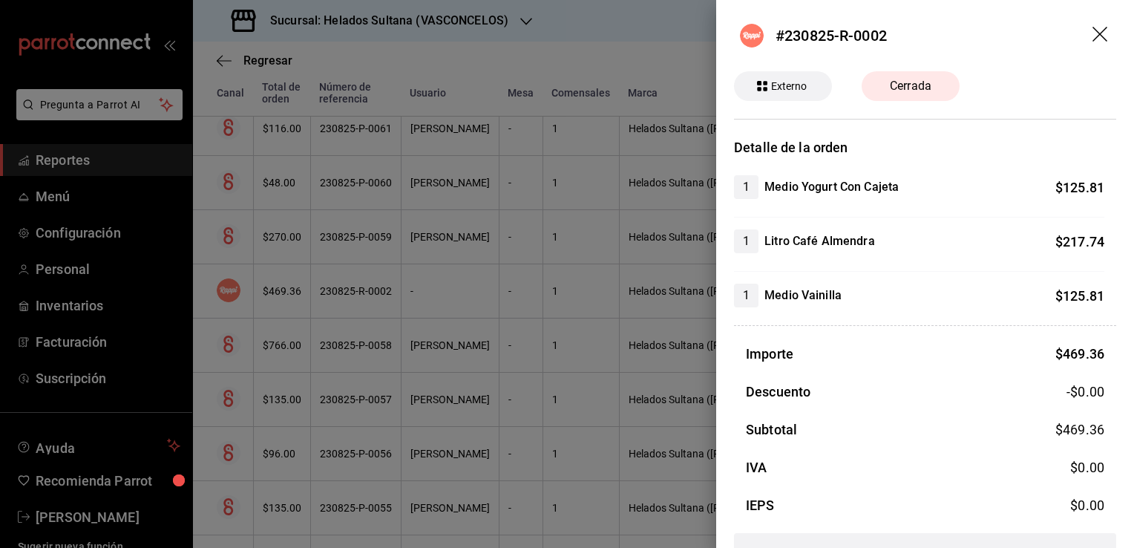
click at [468, 249] on div at bounding box center [567, 274] width 1134 height 548
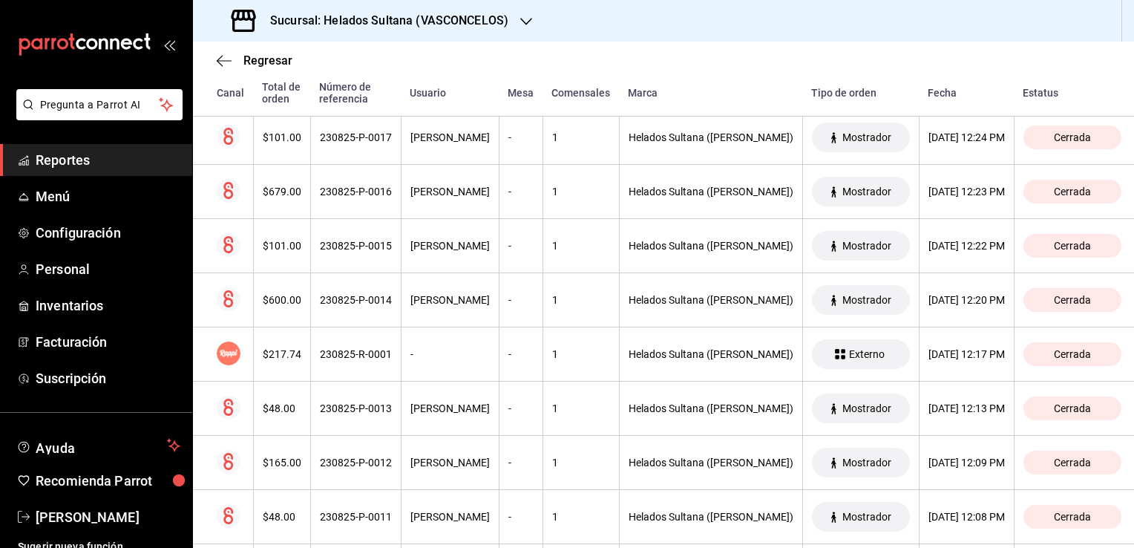
scroll to position [11758, 0]
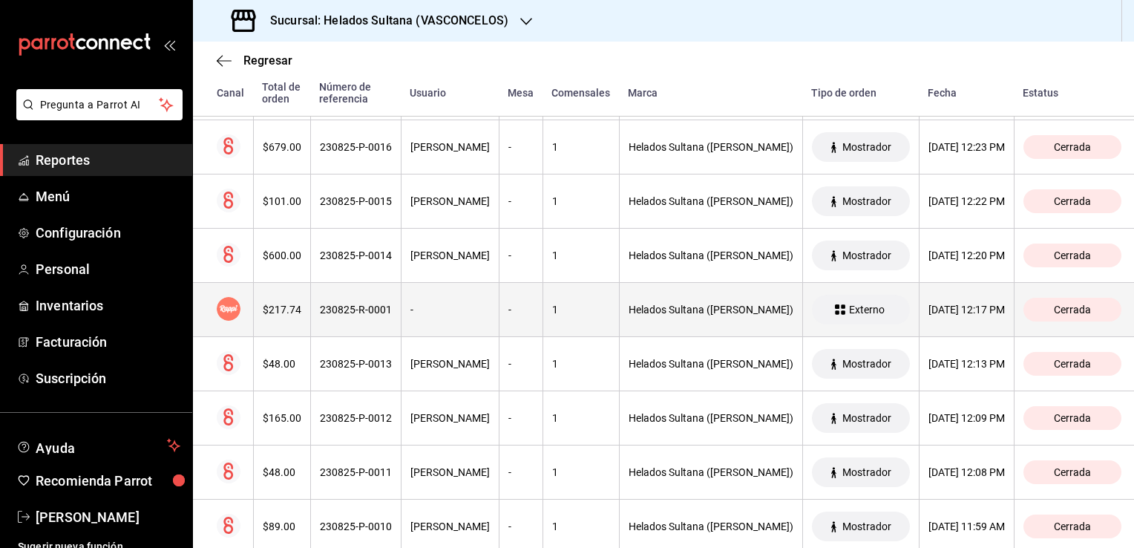
click at [495, 284] on th "-" at bounding box center [450, 310] width 98 height 54
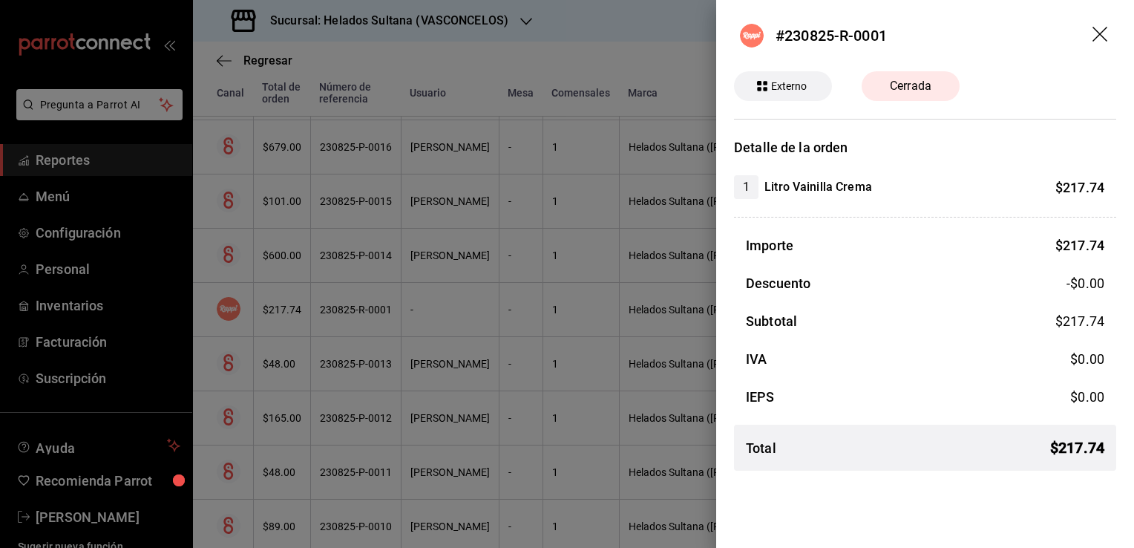
click at [495, 284] on div at bounding box center [567, 274] width 1134 height 548
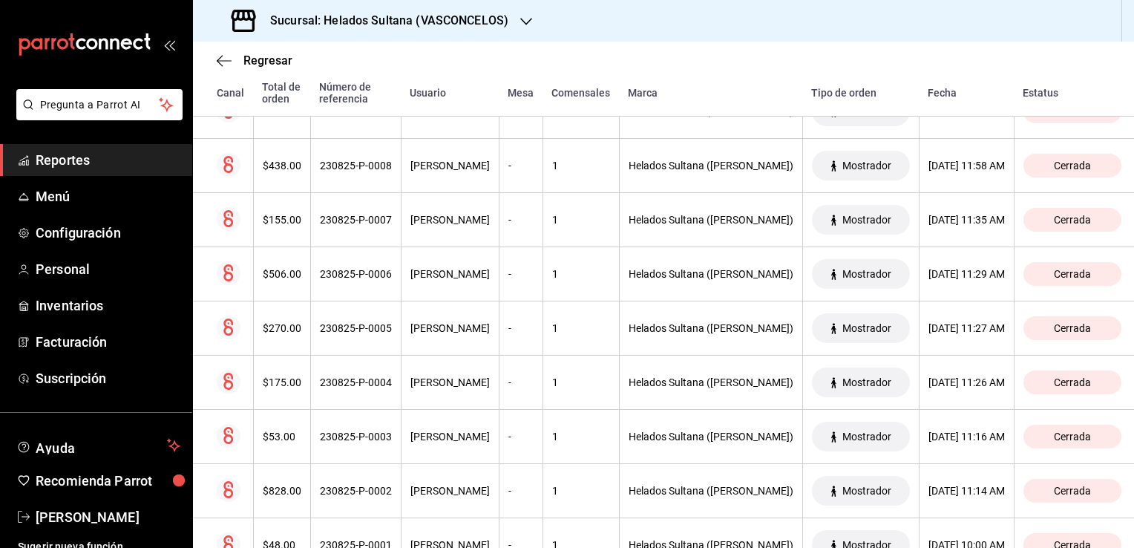
scroll to position [12259, 0]
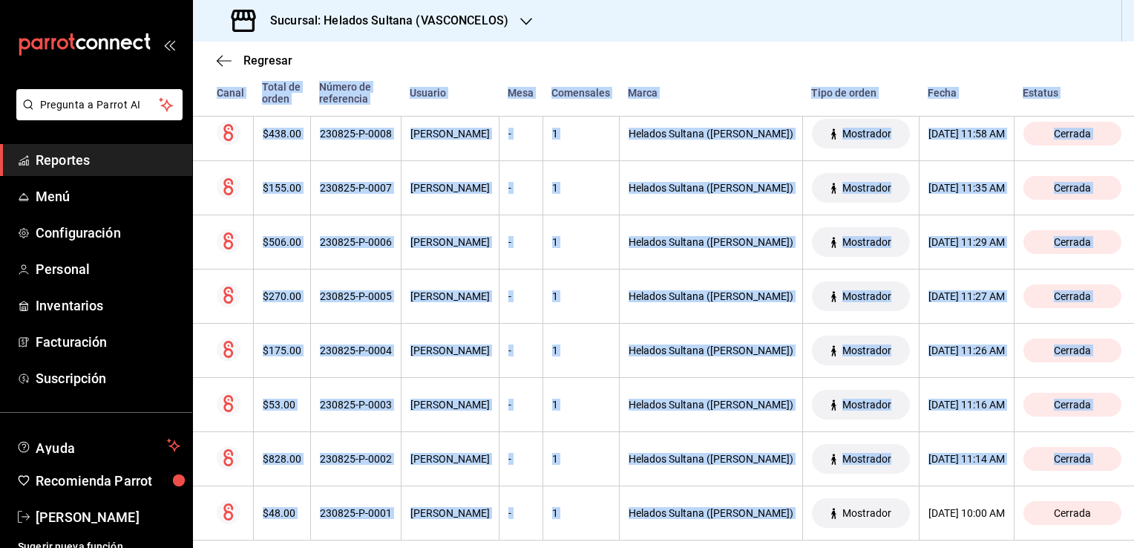
drag, startPoint x: 847, startPoint y: 457, endPoint x: 1128, endPoint y: 528, distance: 290.2
click at [1128, 528] on div "Regresar Órdenes Fecha [DATE] [DATE] - [DATE] [DATE] Hora inicio 00:00 Hora ini…" at bounding box center [663, 295] width 941 height 506
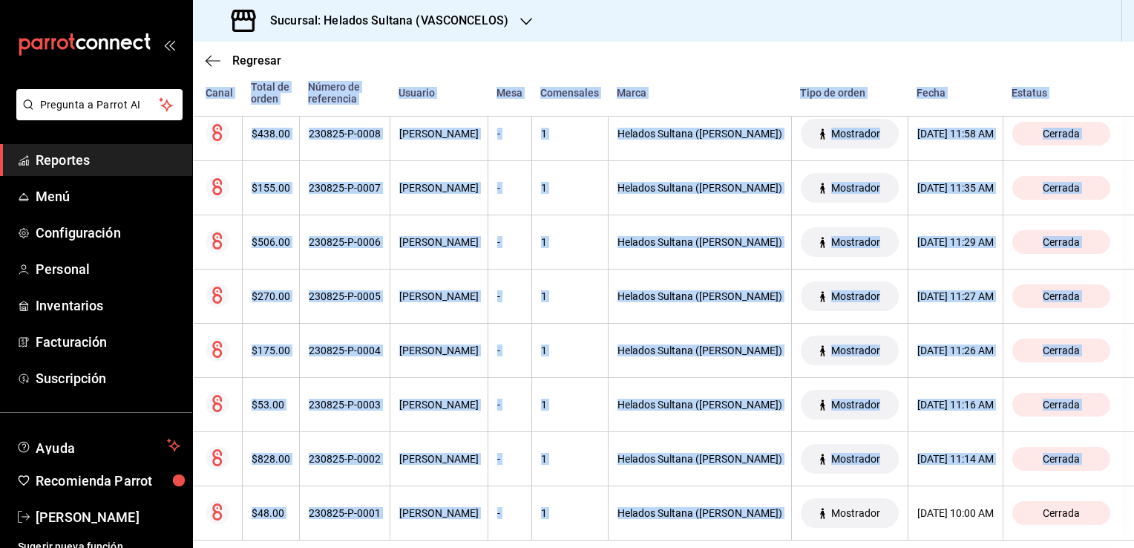
click at [73, 163] on span "Reportes" at bounding box center [108, 160] width 145 height 20
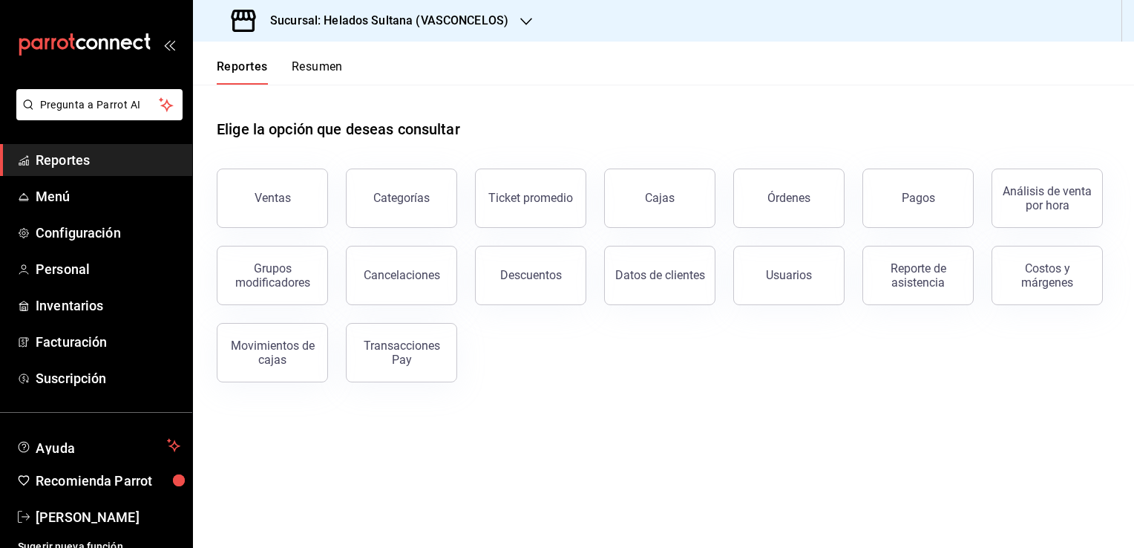
click at [321, 66] on button "Resumen" at bounding box center [317, 71] width 51 height 25
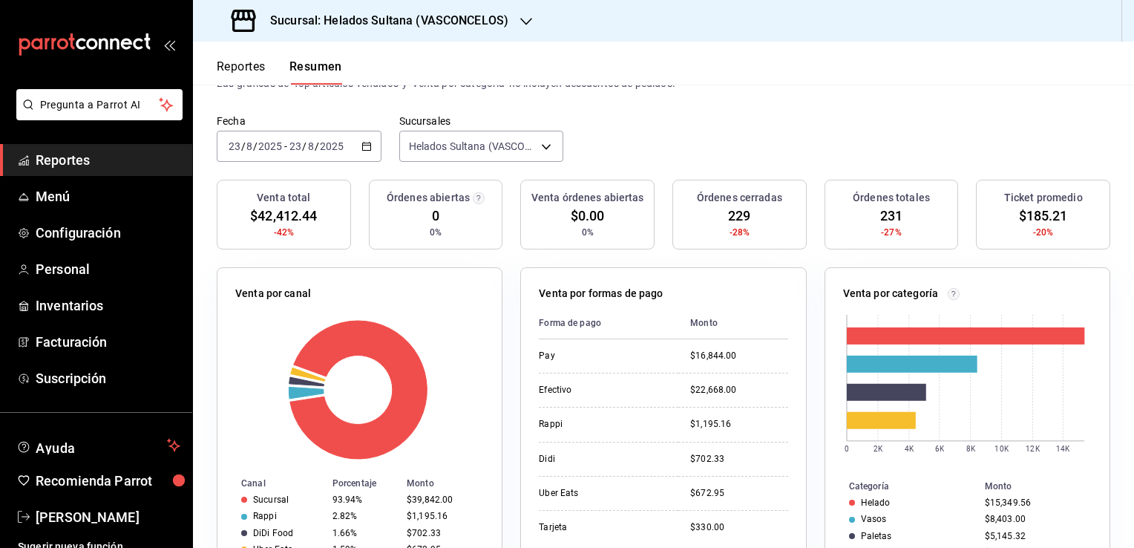
scroll to position [62, 0]
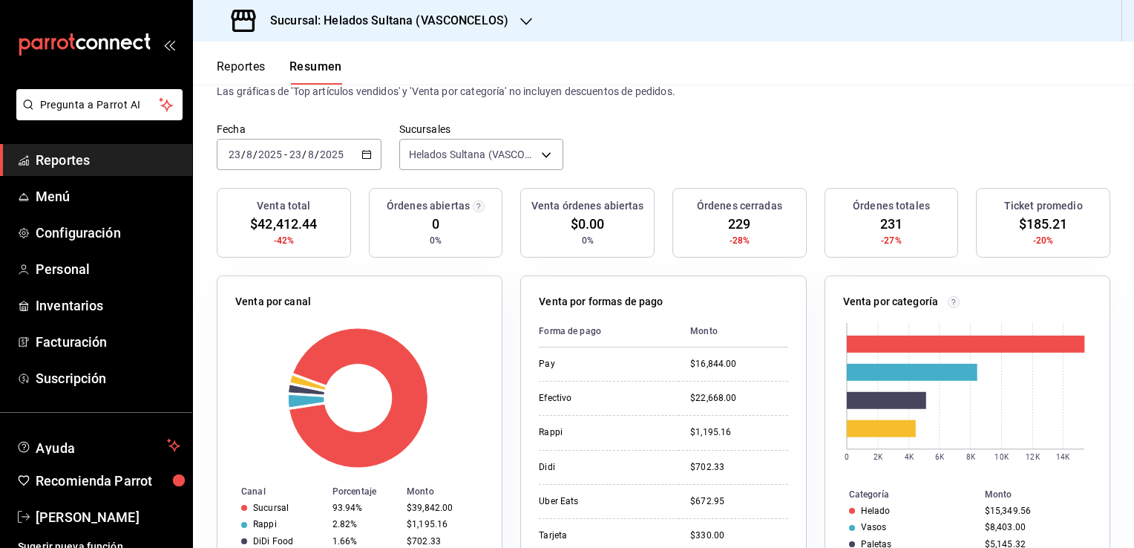
click at [377, 153] on div "[DATE] [DATE] - [DATE] [DATE]" at bounding box center [299, 154] width 165 height 31
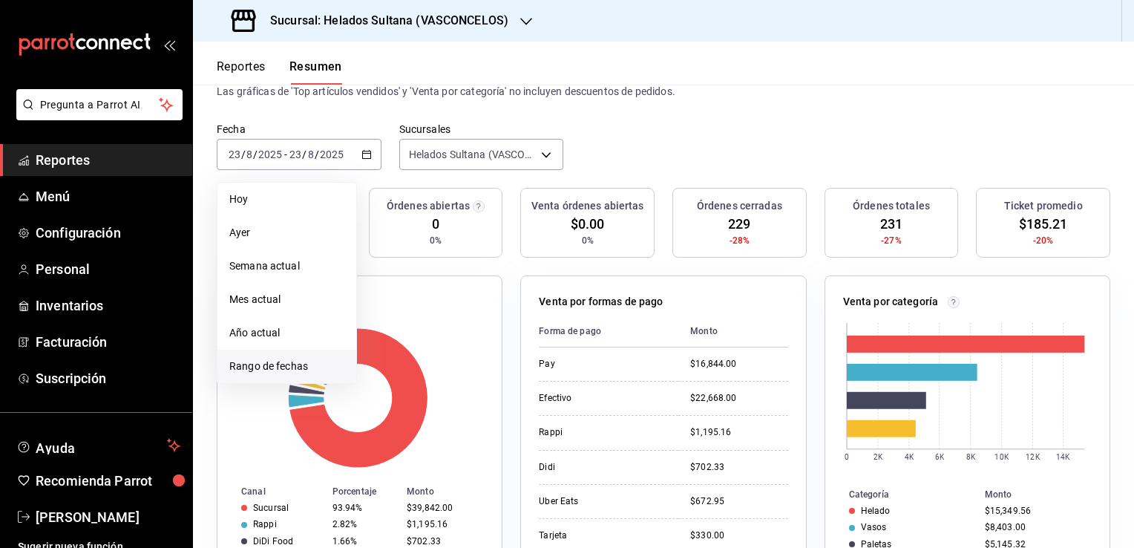
click at [287, 368] on span "Rango de fechas" at bounding box center [286, 366] width 115 height 16
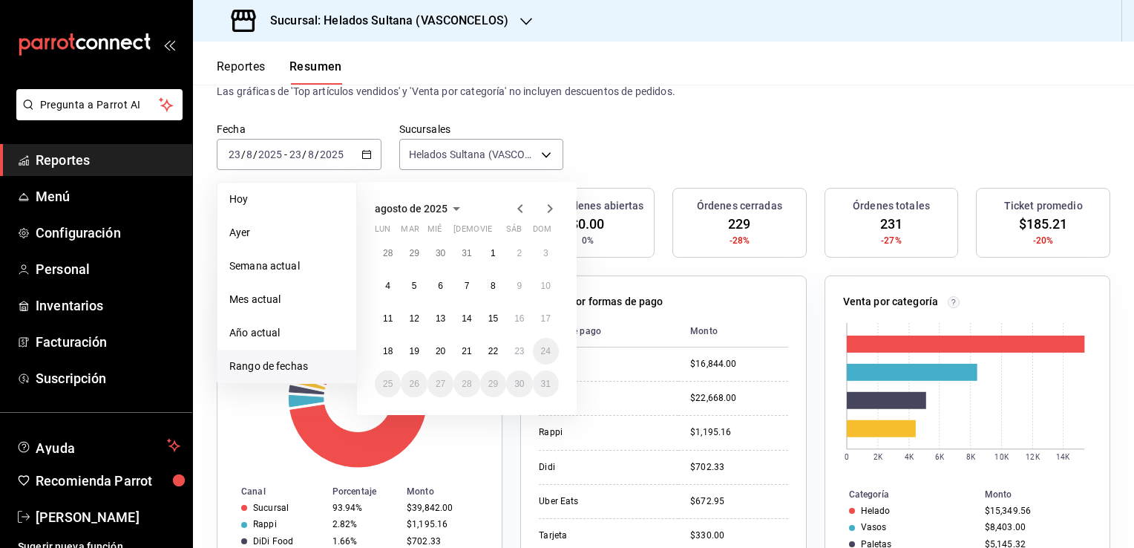
click at [520, 209] on icon "button" at bounding box center [519, 208] width 5 height 9
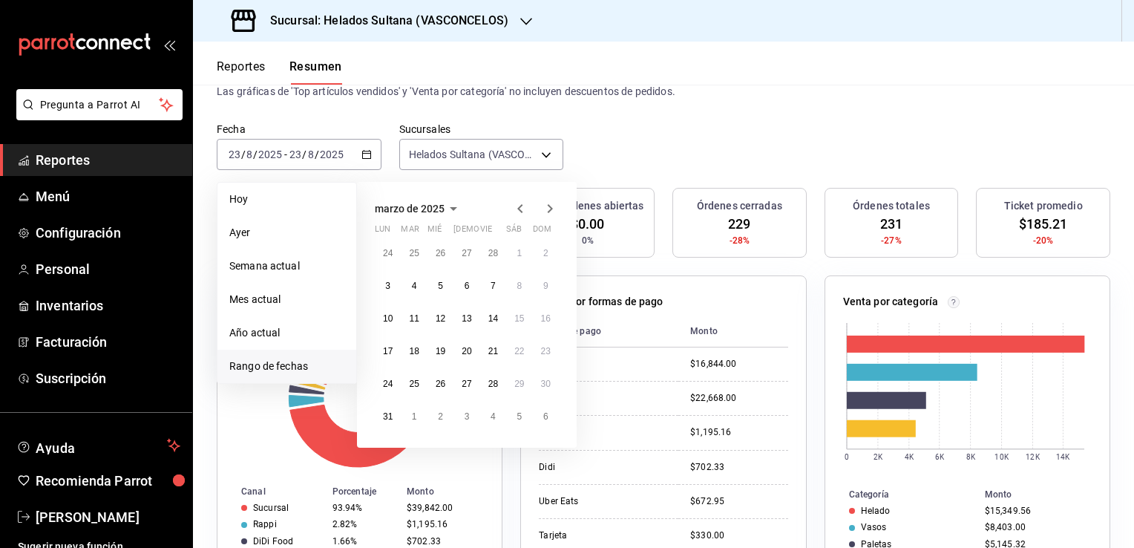
click at [520, 209] on icon "button" at bounding box center [519, 208] width 5 height 9
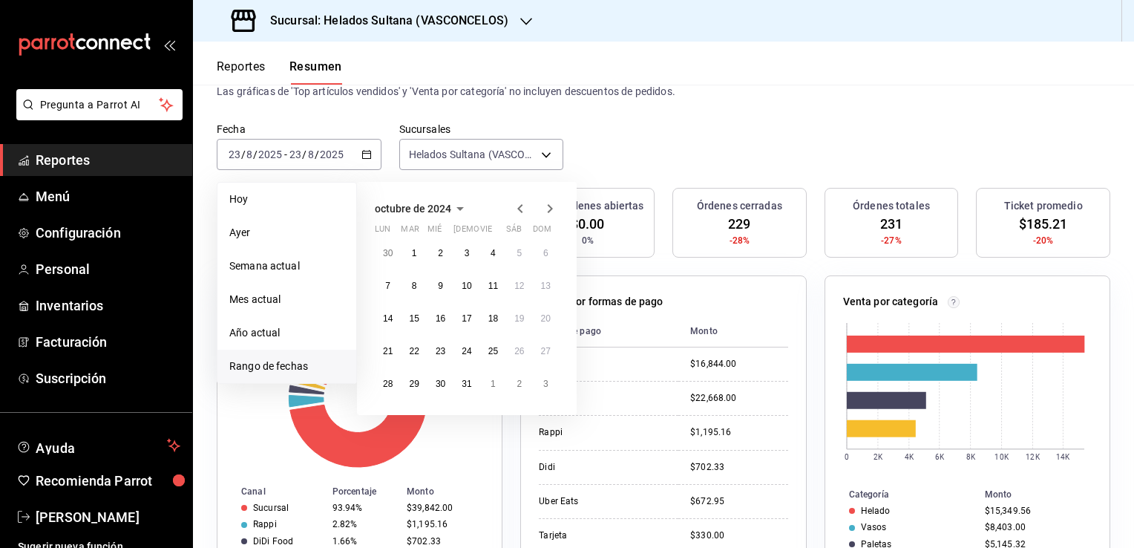
click at [520, 209] on icon "button" at bounding box center [519, 208] width 5 height 9
click at [516, 342] on button "24" at bounding box center [519, 351] width 26 height 27
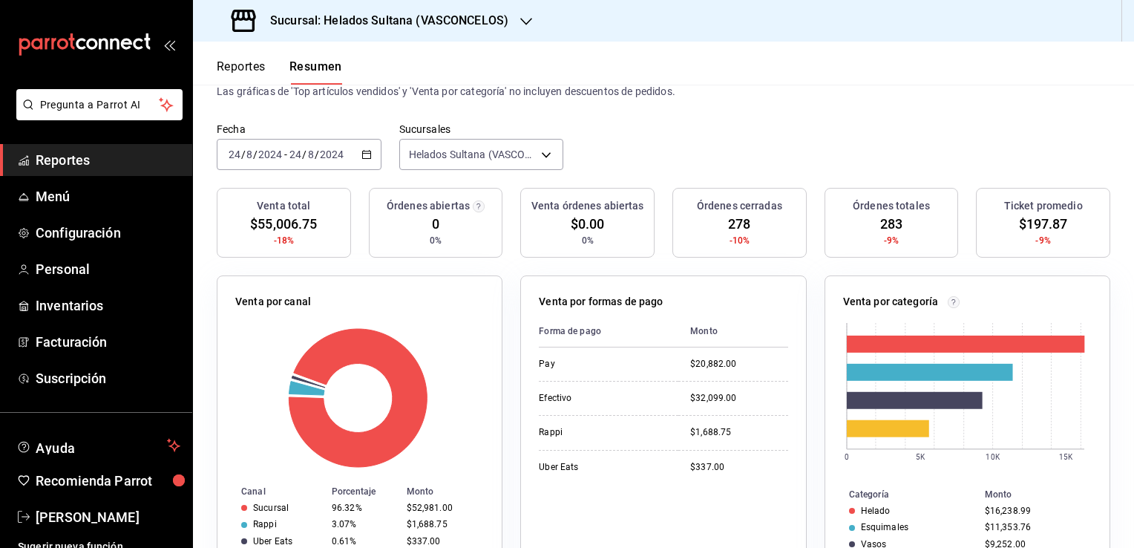
click at [77, 153] on span "Reportes" at bounding box center [108, 160] width 145 height 20
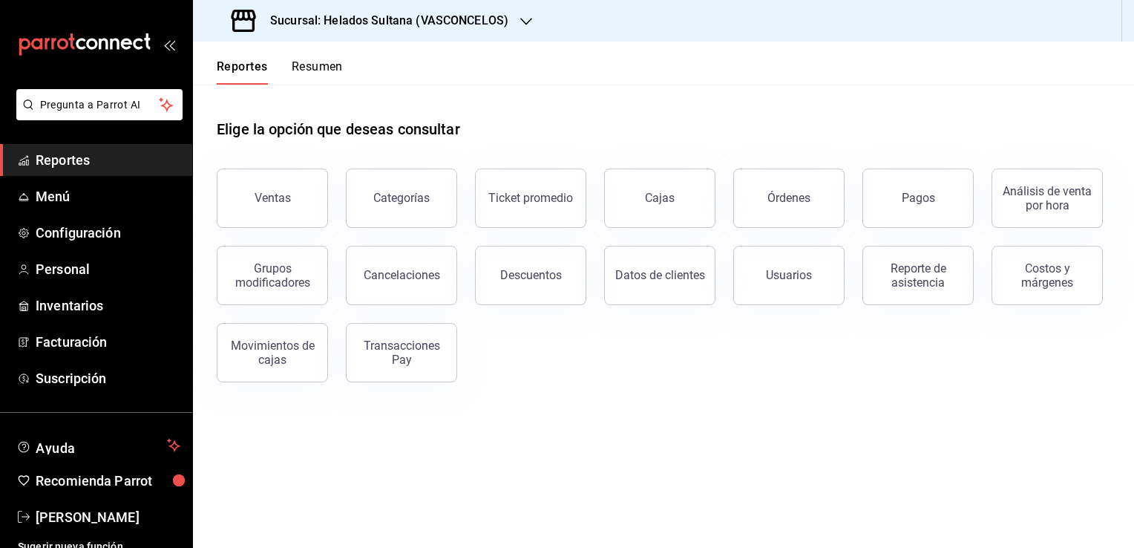
click at [327, 66] on button "Resumen" at bounding box center [317, 71] width 51 height 25
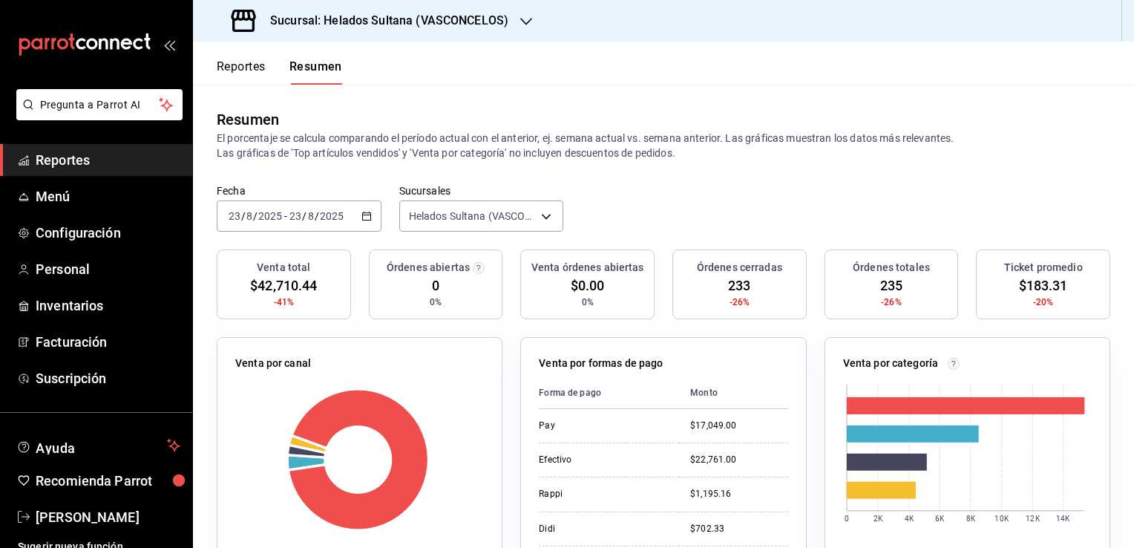
click at [244, 65] on button "Reportes" at bounding box center [241, 71] width 49 height 25
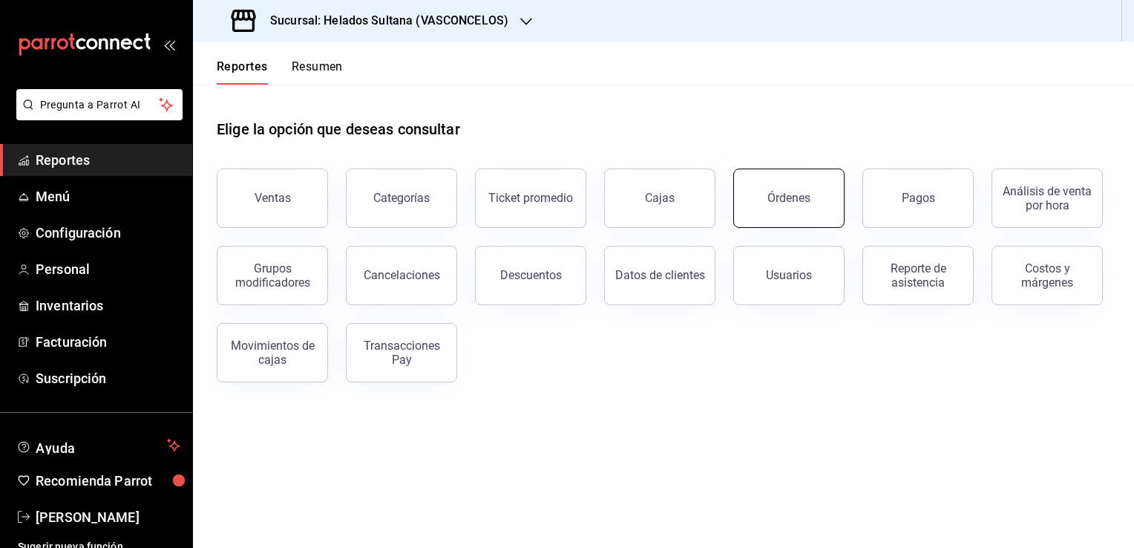
click at [799, 192] on div "Órdenes" at bounding box center [788, 198] width 43 height 14
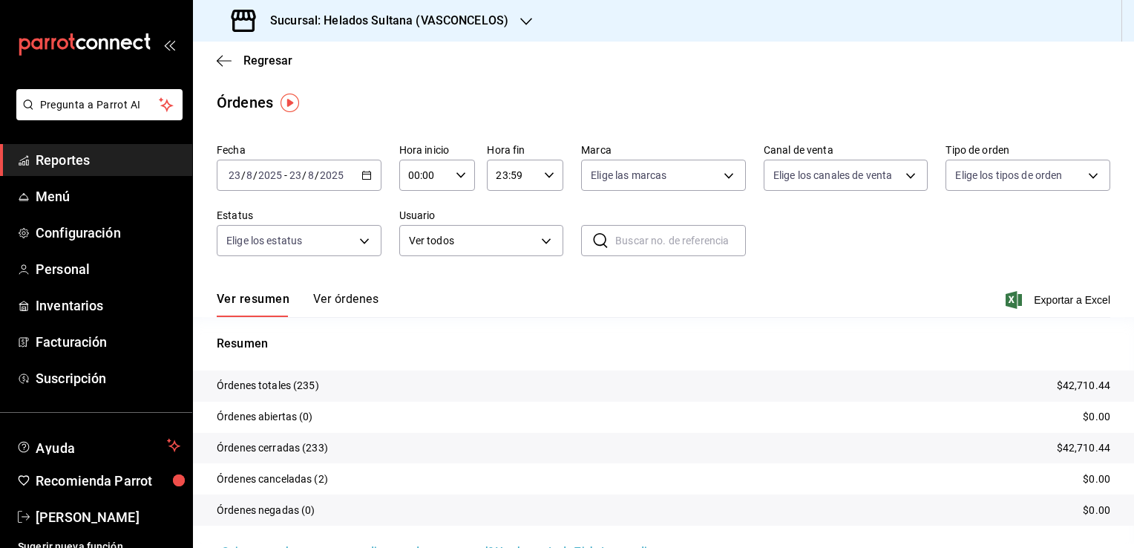
click at [350, 307] on button "Ver órdenes" at bounding box center [345, 304] width 65 height 25
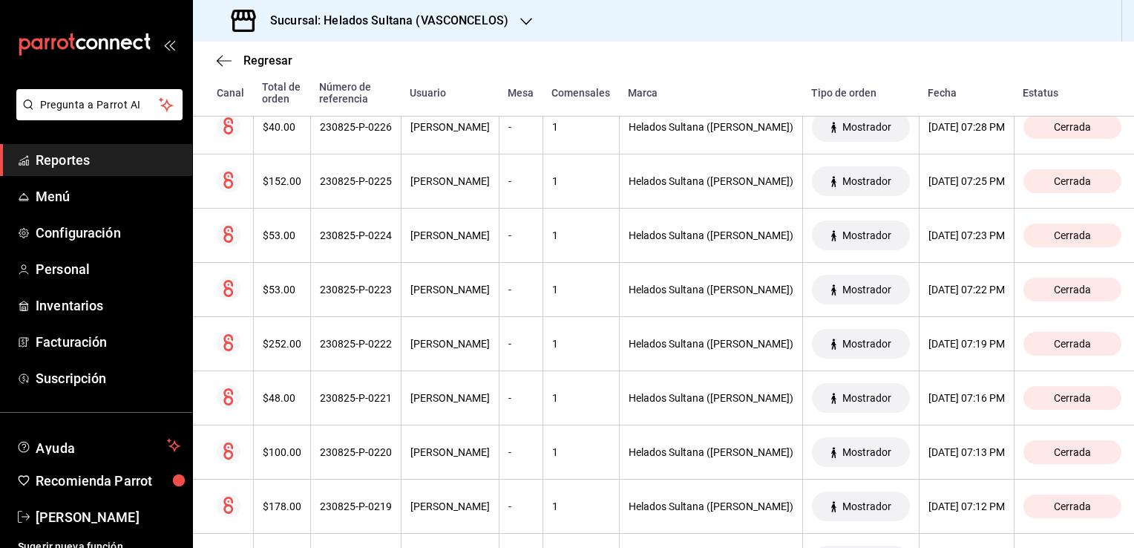
scroll to position [297, 0]
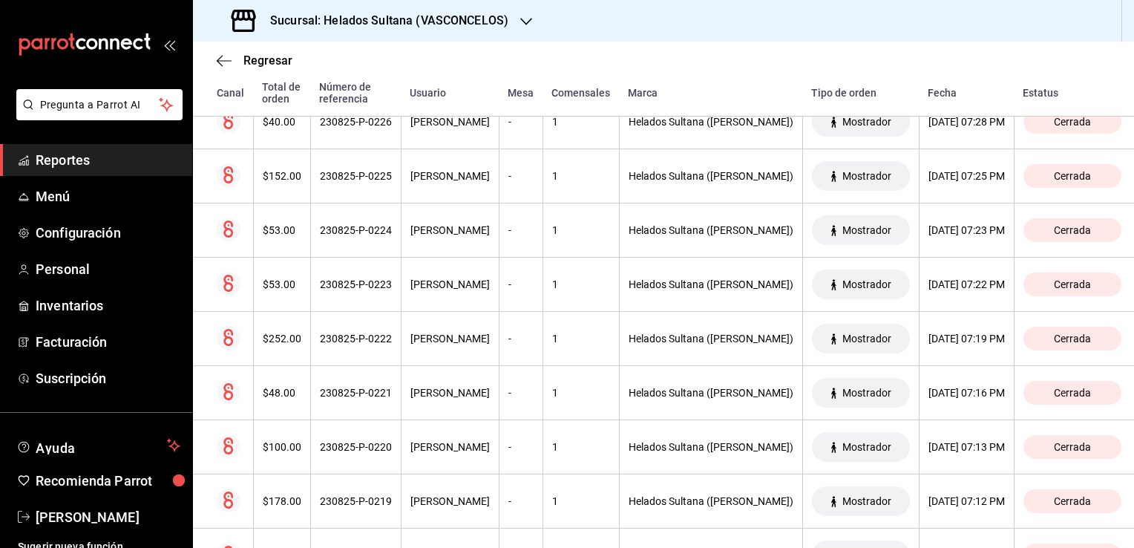
click at [1127, 539] on div "Regresar Órdenes Fecha [DATE] [DATE] - [DATE] [DATE] Hora inicio 00:00 Hora ini…" at bounding box center [663, 295] width 941 height 506
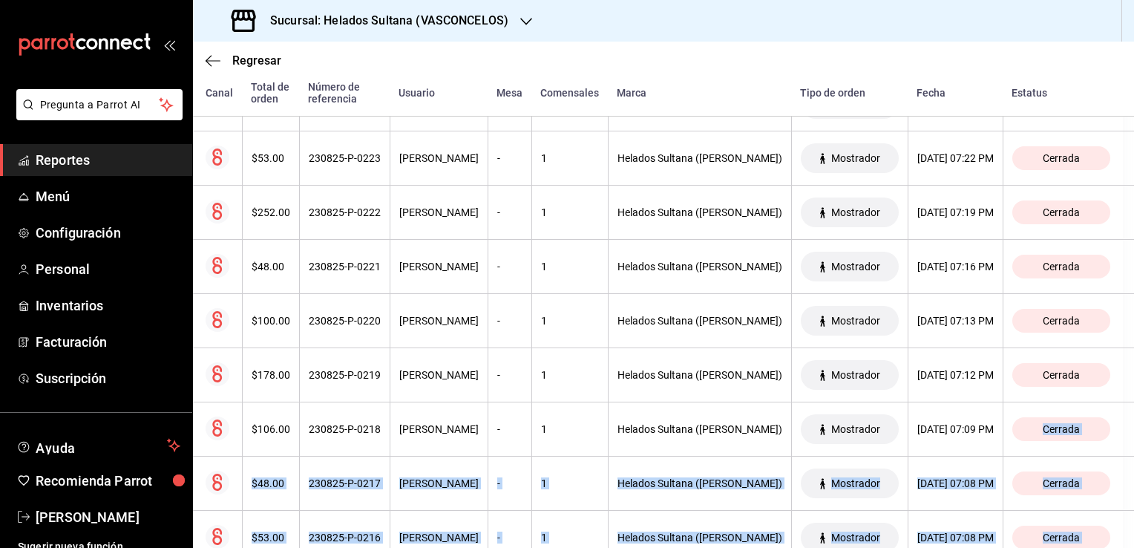
click at [1127, 539] on div "Regresar Órdenes Fecha [DATE] [DATE] - [DATE] [DATE] Hora inicio 00:00 Hora ini…" at bounding box center [663, 295] width 941 height 506
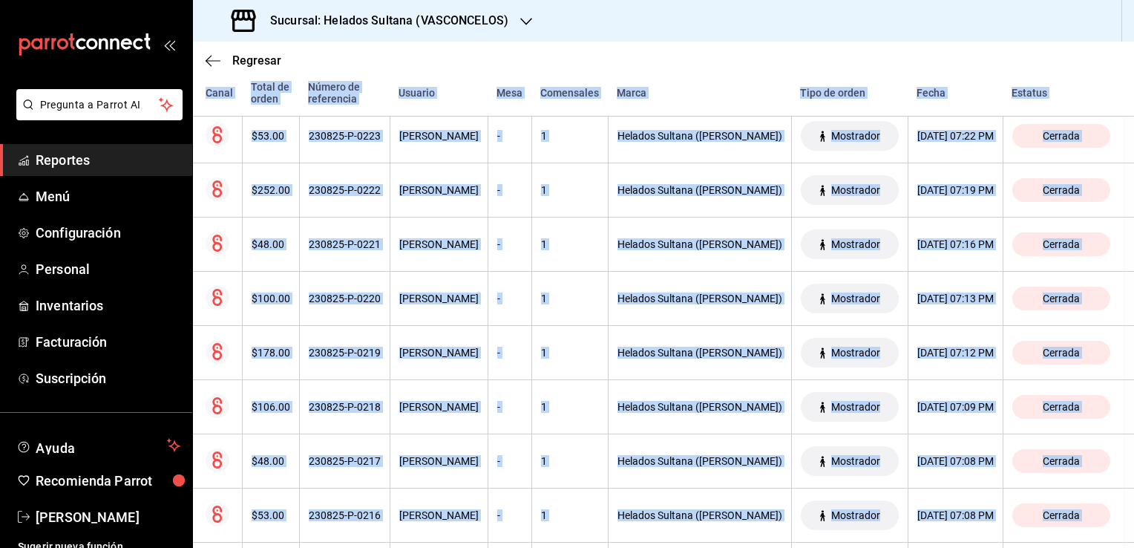
click at [1127, 539] on div "Regresar Órdenes Fecha [DATE] [DATE] - [DATE] [DATE] Hora inicio 00:00 Hora ini…" at bounding box center [663, 295] width 941 height 506
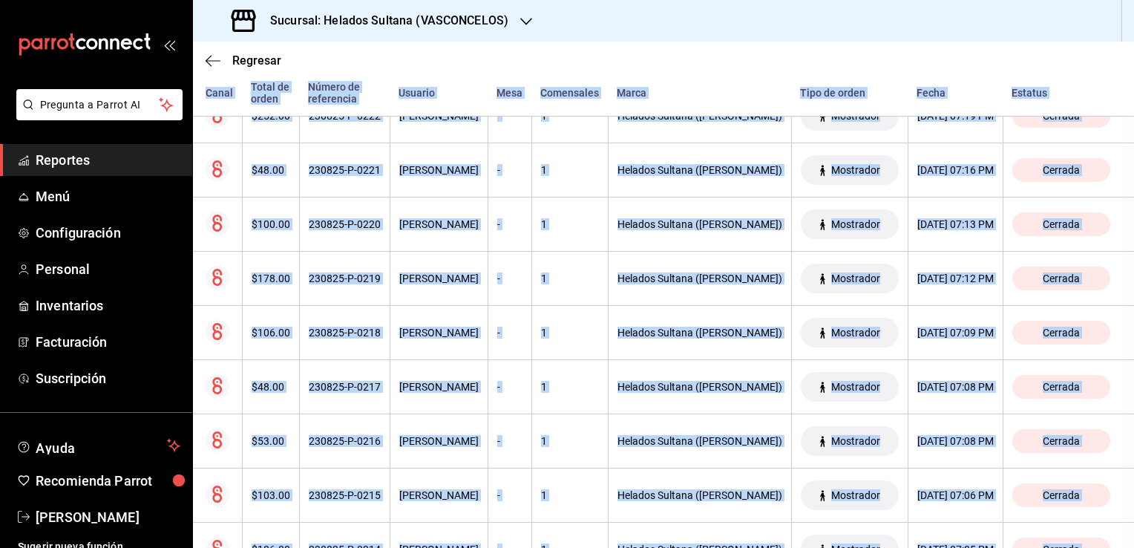
click at [1127, 539] on div "Regresar Órdenes Fecha [DATE] [DATE] - [DATE] [DATE] Hora inicio 00:00 Hora ini…" at bounding box center [663, 295] width 941 height 506
